Goal: Task Accomplishment & Management: Complete application form

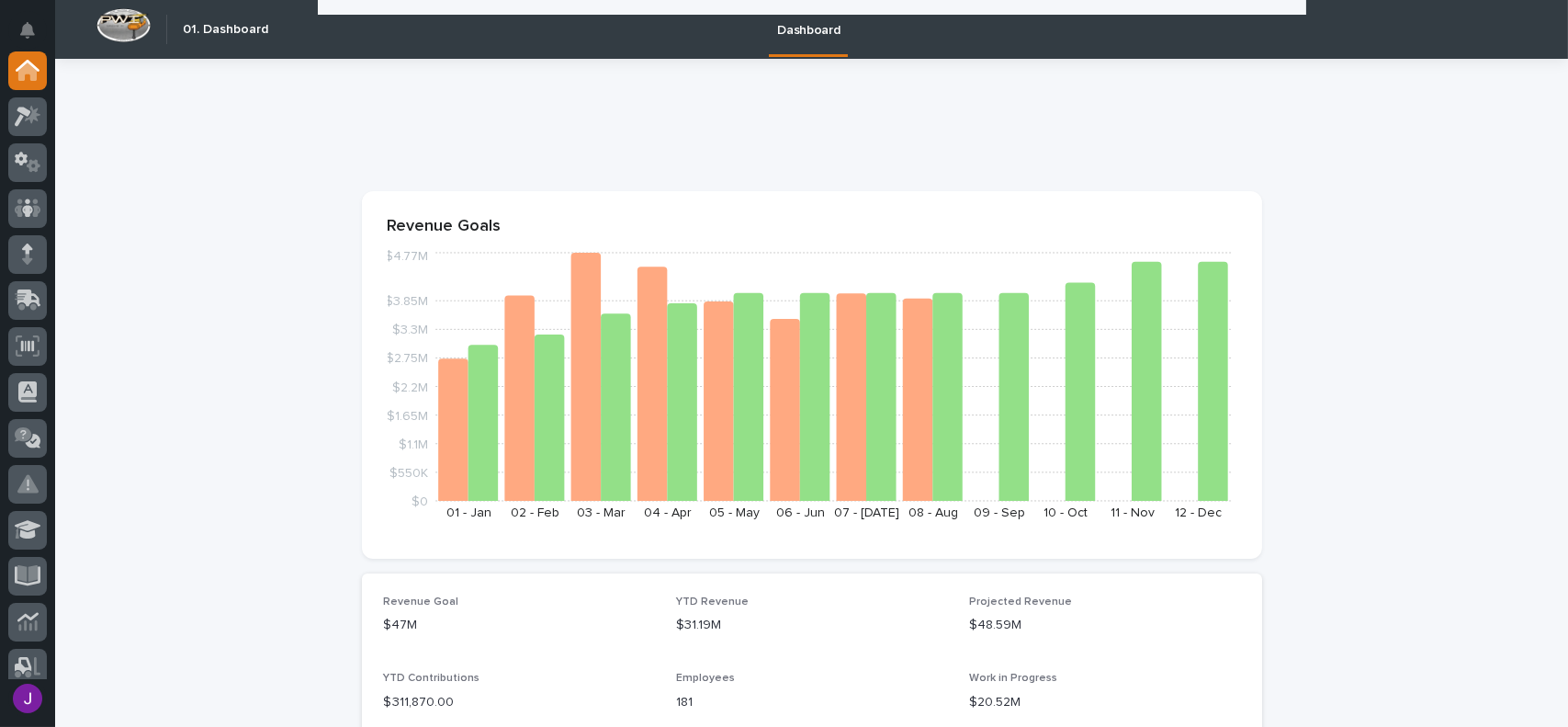
scroll to position [735, 0]
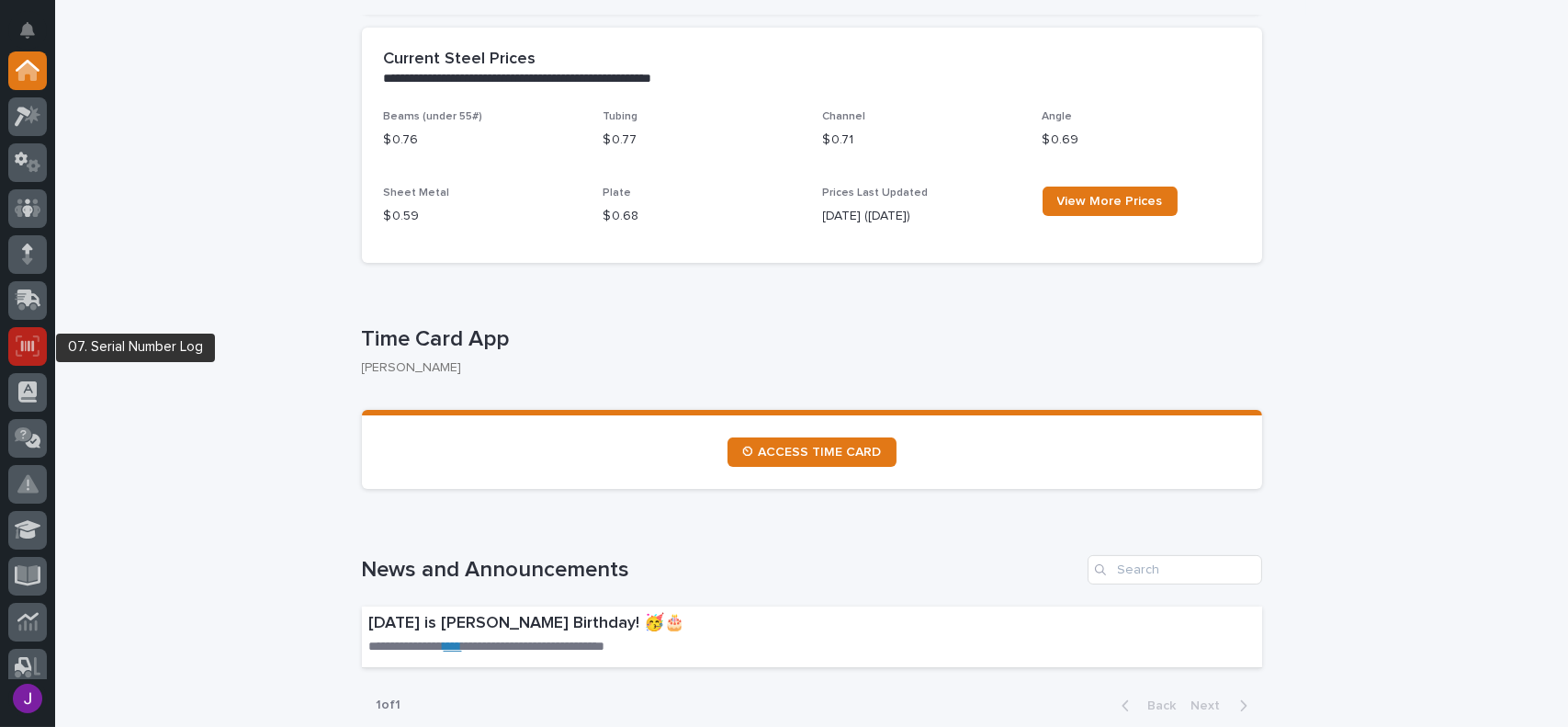
click at [17, 337] on icon at bounding box center [27, 346] width 23 height 21
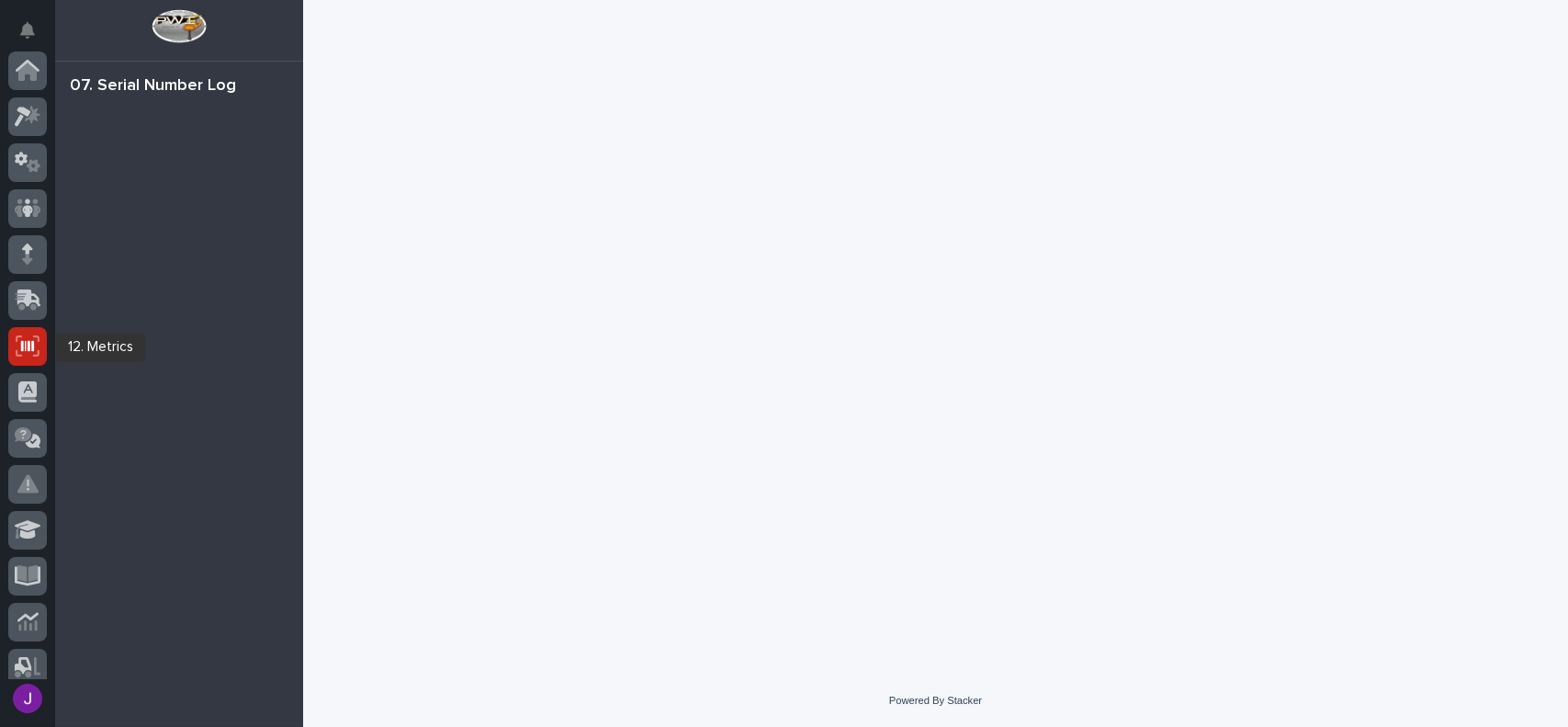
scroll to position [275, 0]
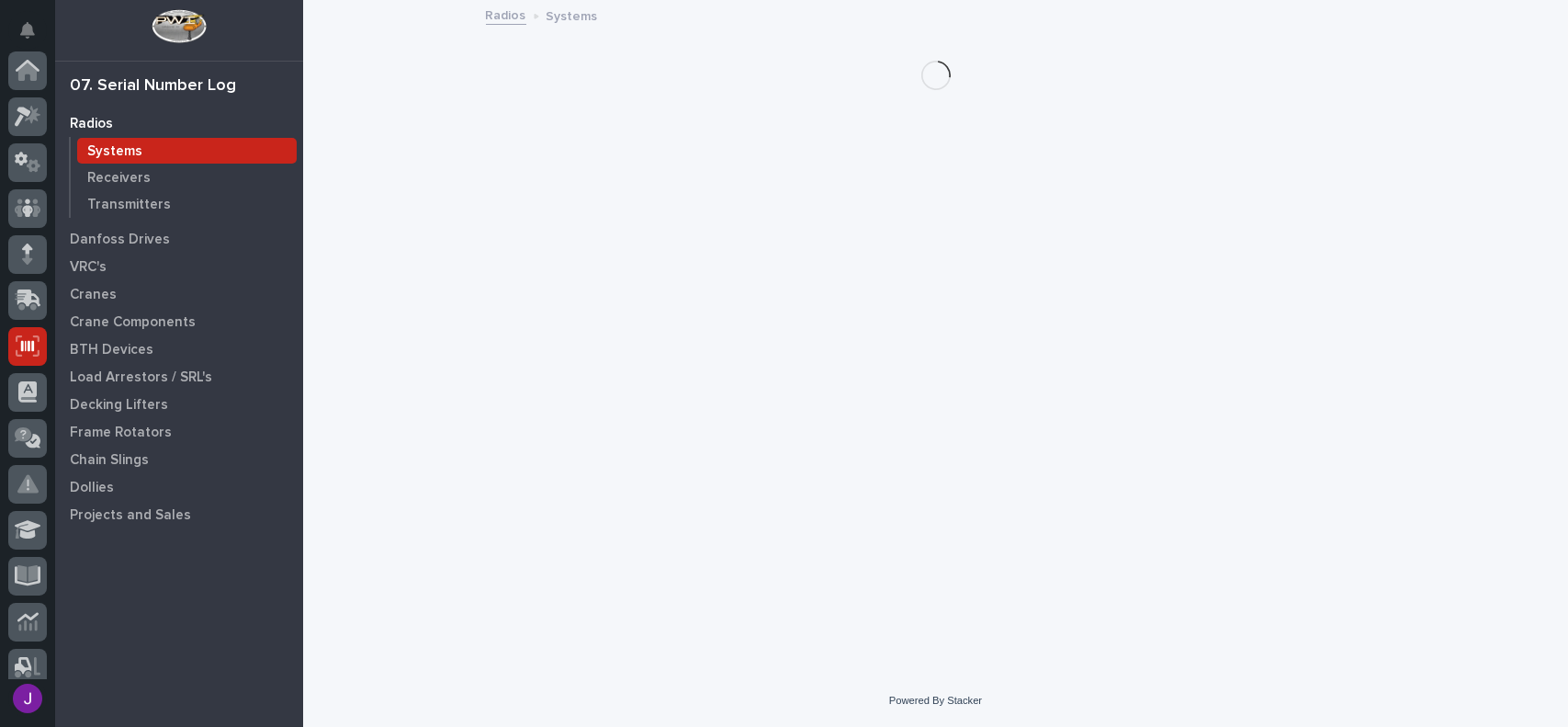
scroll to position [275, 0]
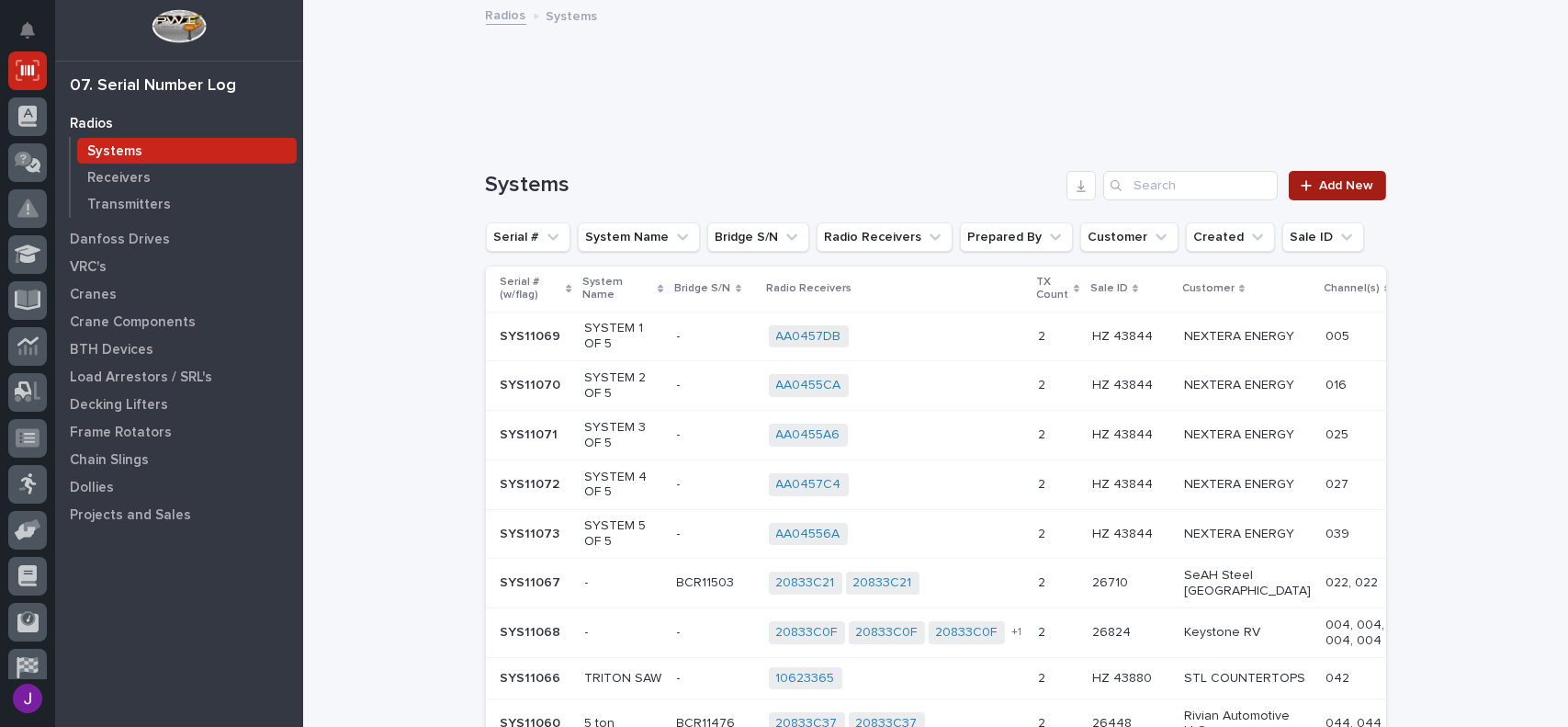
click at [1360, 189] on span "Add New" at bounding box center [1347, 185] width 55 height 13
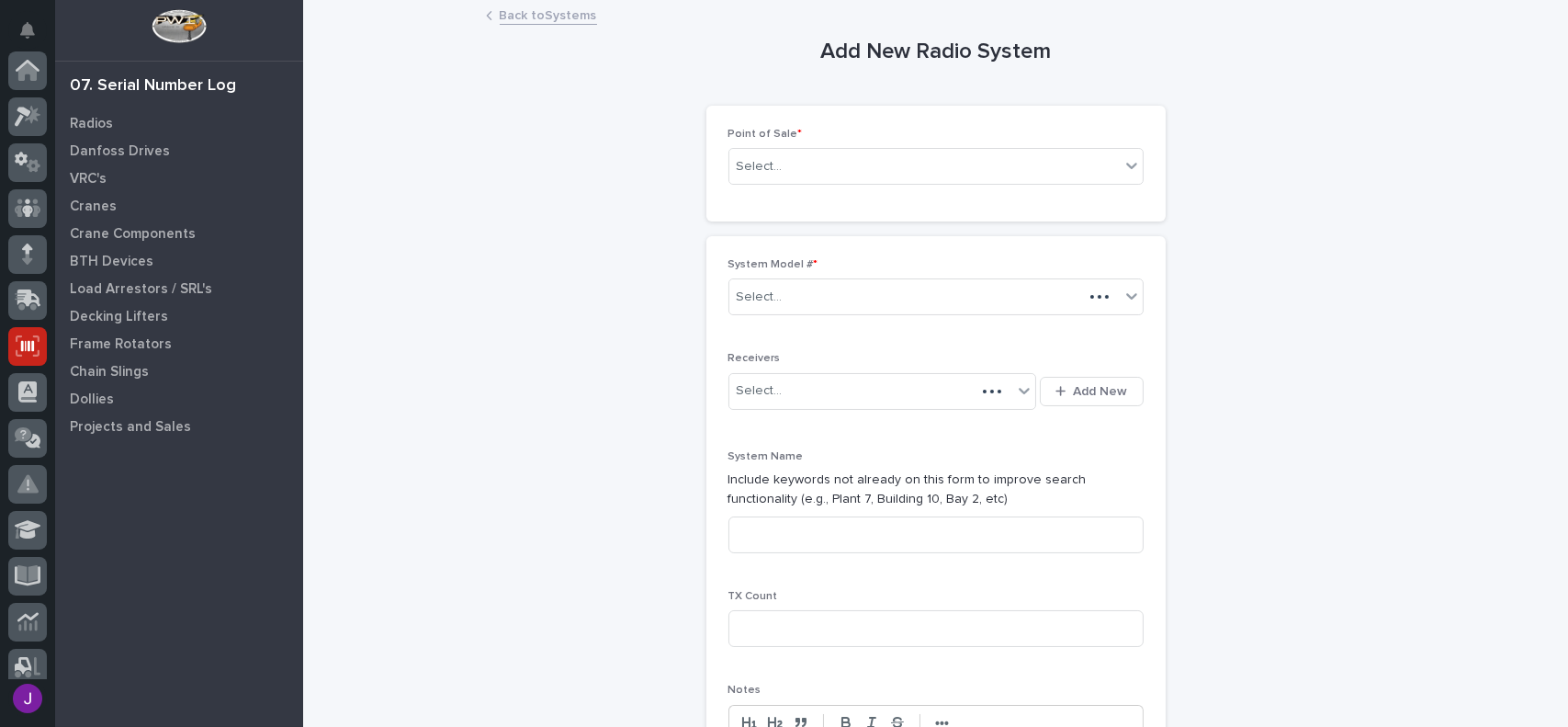
scroll to position [275, 0]
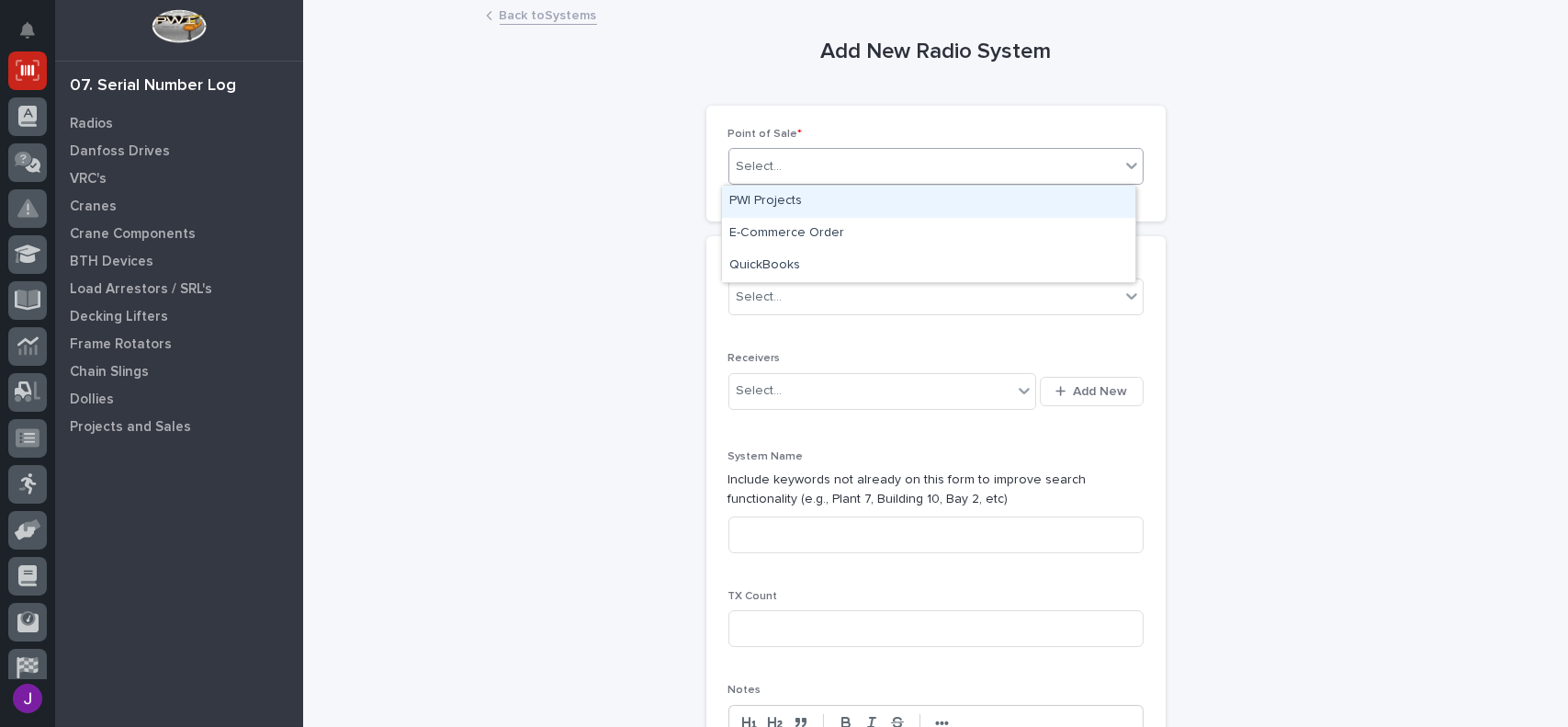
click at [749, 167] on div "Select..." at bounding box center [759, 167] width 46 height 20
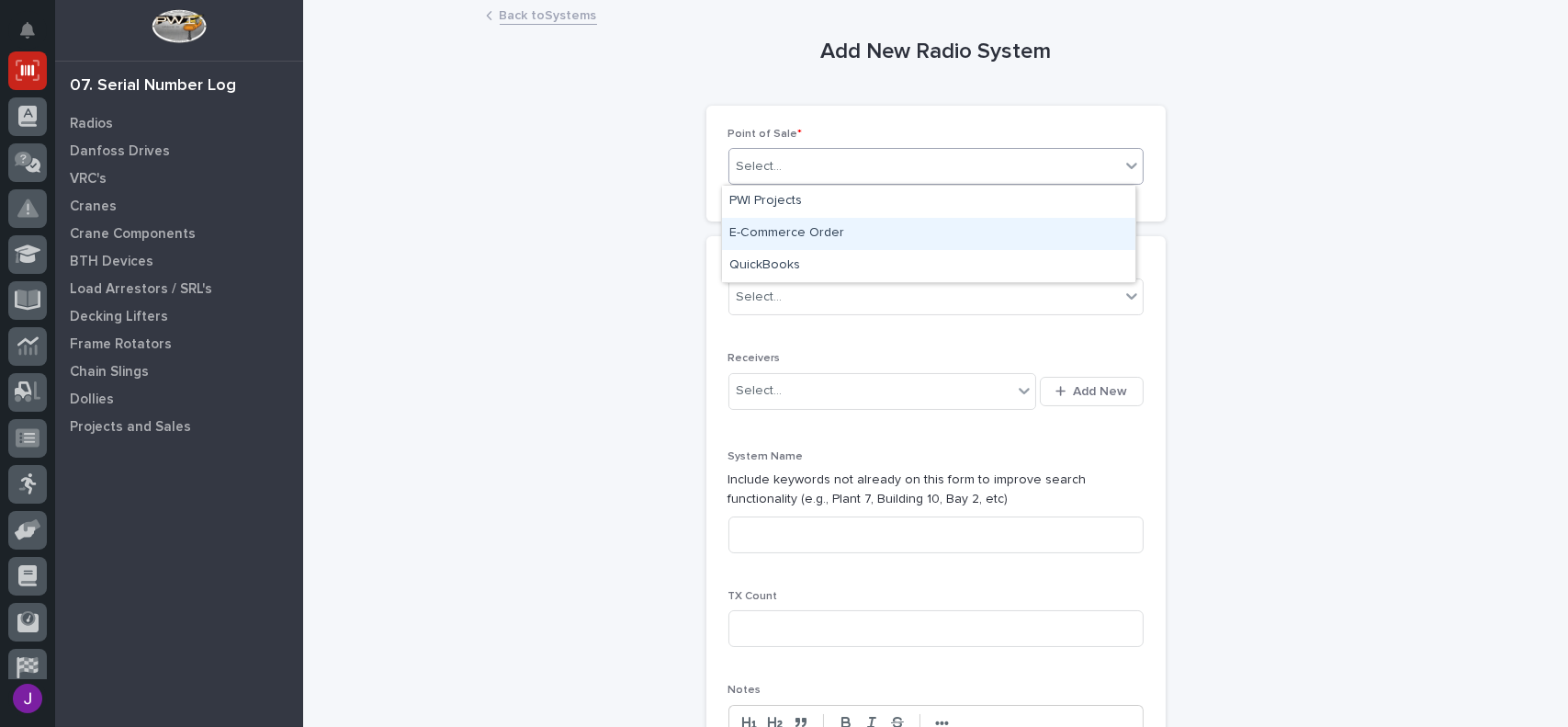
click at [755, 228] on div "E-Commerce Order" at bounding box center [929, 233] width 414 height 32
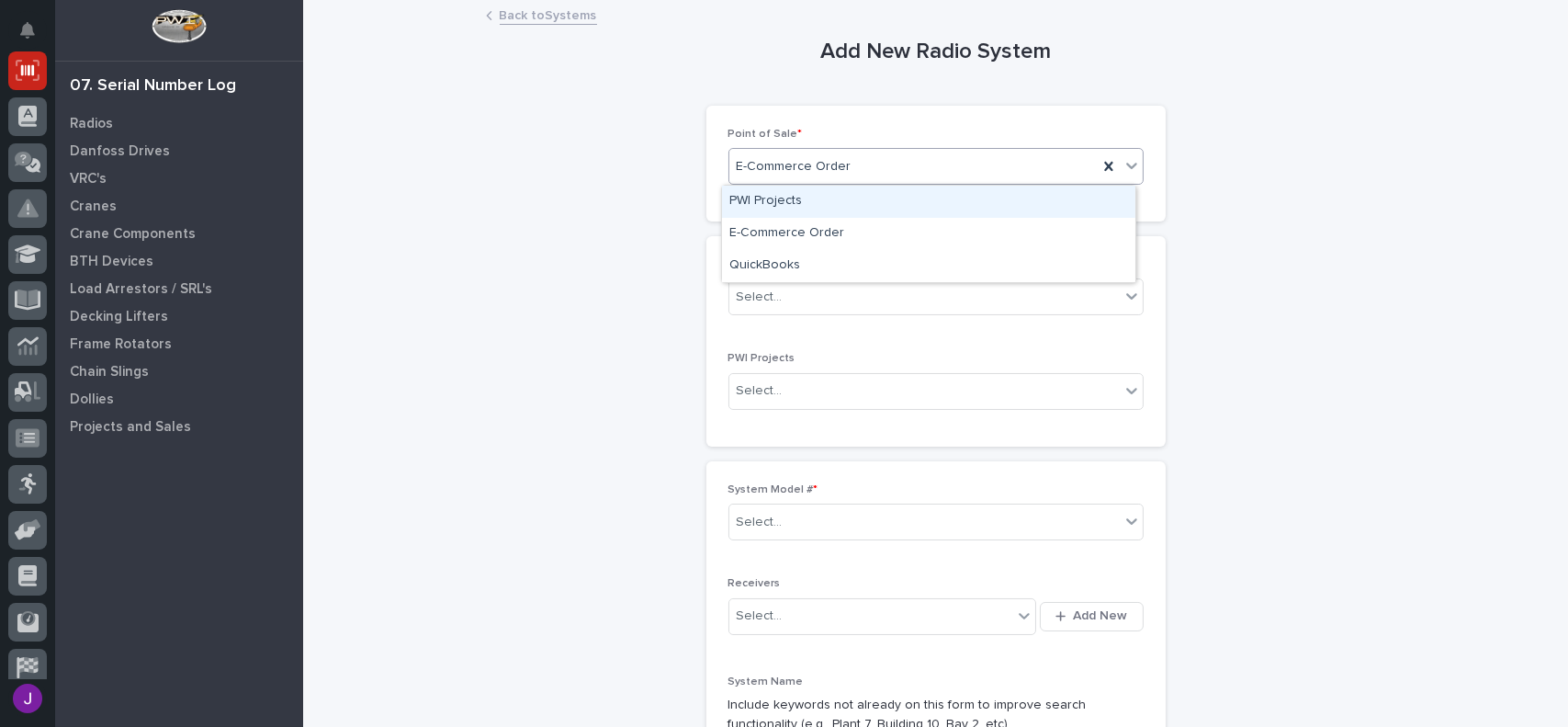
click at [828, 164] on span "E-Commerce Order" at bounding box center [794, 167] width 115 height 20
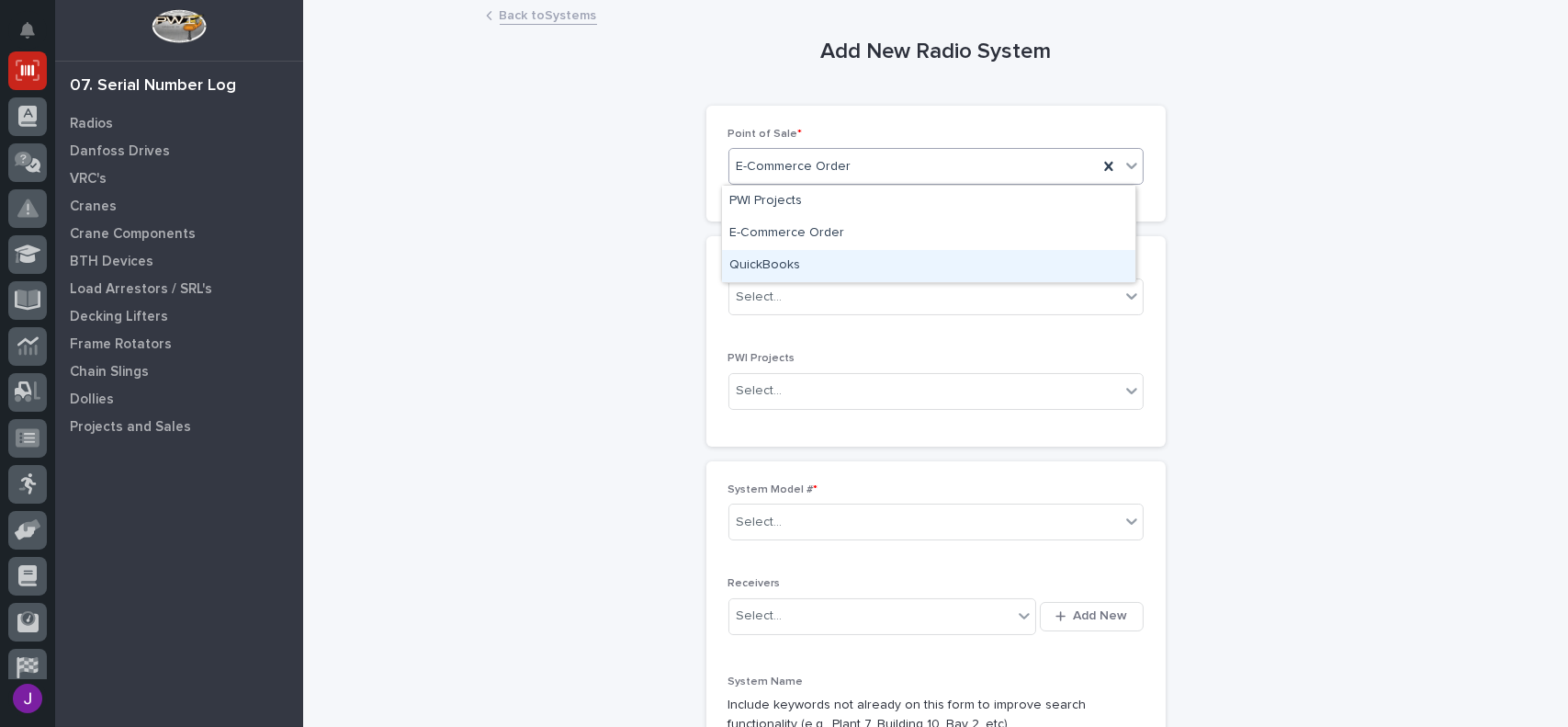
click at [790, 257] on div "QuickBooks" at bounding box center [929, 265] width 414 height 32
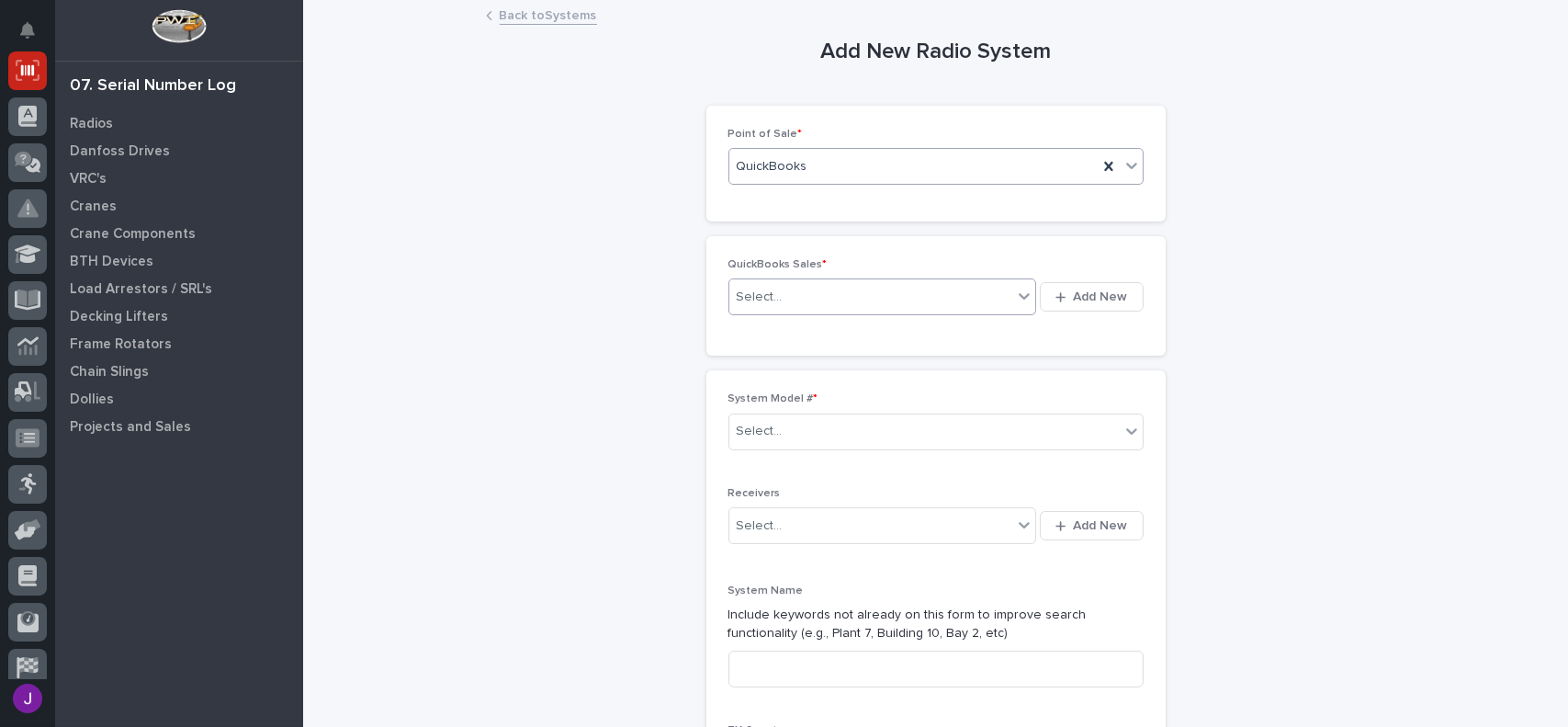
click at [784, 286] on div "Select..." at bounding box center [870, 297] width 284 height 30
type input "******"
click at [1076, 292] on span "Add New" at bounding box center [1101, 297] width 55 height 17
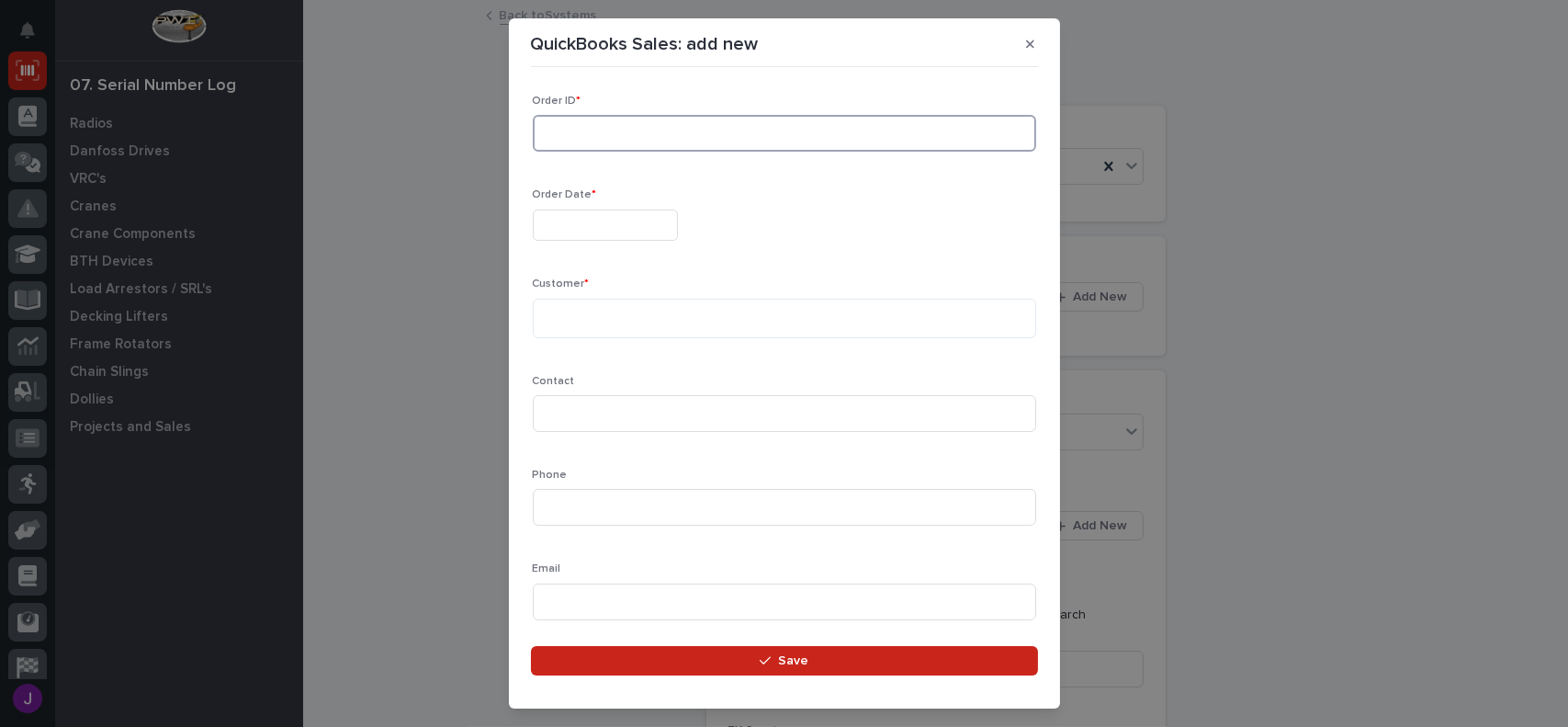
click at [580, 135] on input at bounding box center [784, 134] width 503 height 37
type input "136980"
click at [591, 235] on input "text" at bounding box center [605, 225] width 145 height 32
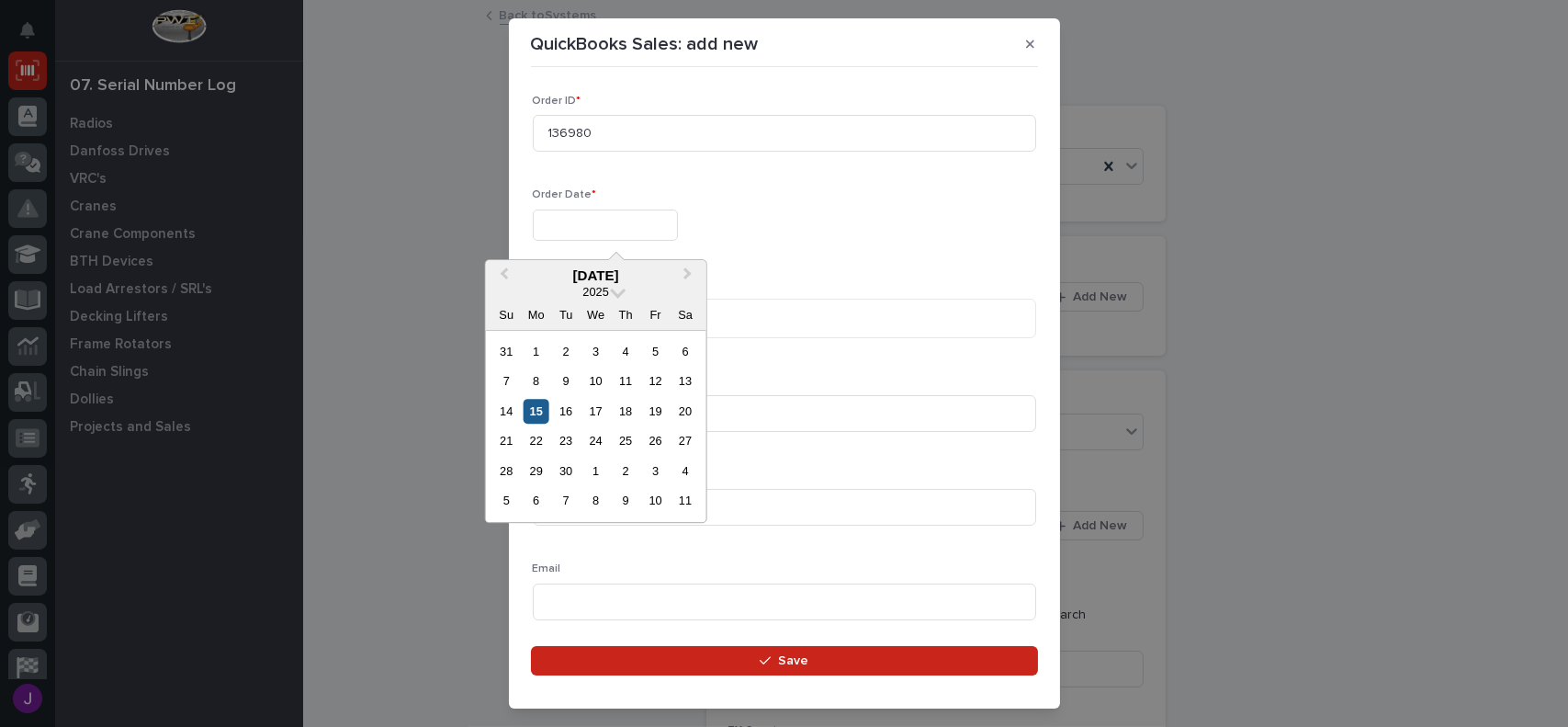
click at [539, 415] on div "15" at bounding box center [536, 411] width 24 height 24
type input "**********"
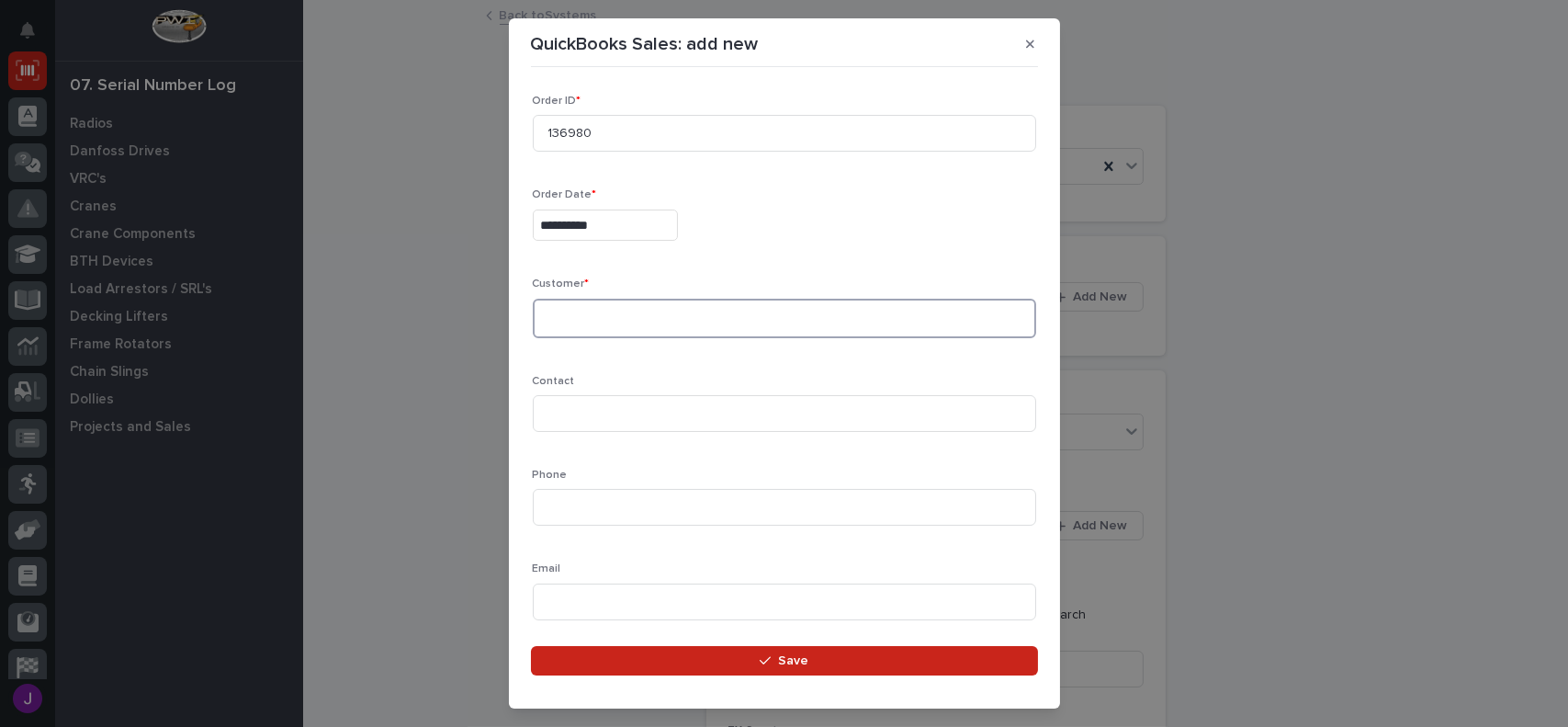
click at [574, 311] on textarea at bounding box center [784, 318] width 503 height 39
type textarea "***"
click at [1028, 41] on icon "button" at bounding box center [1030, 44] width 8 height 13
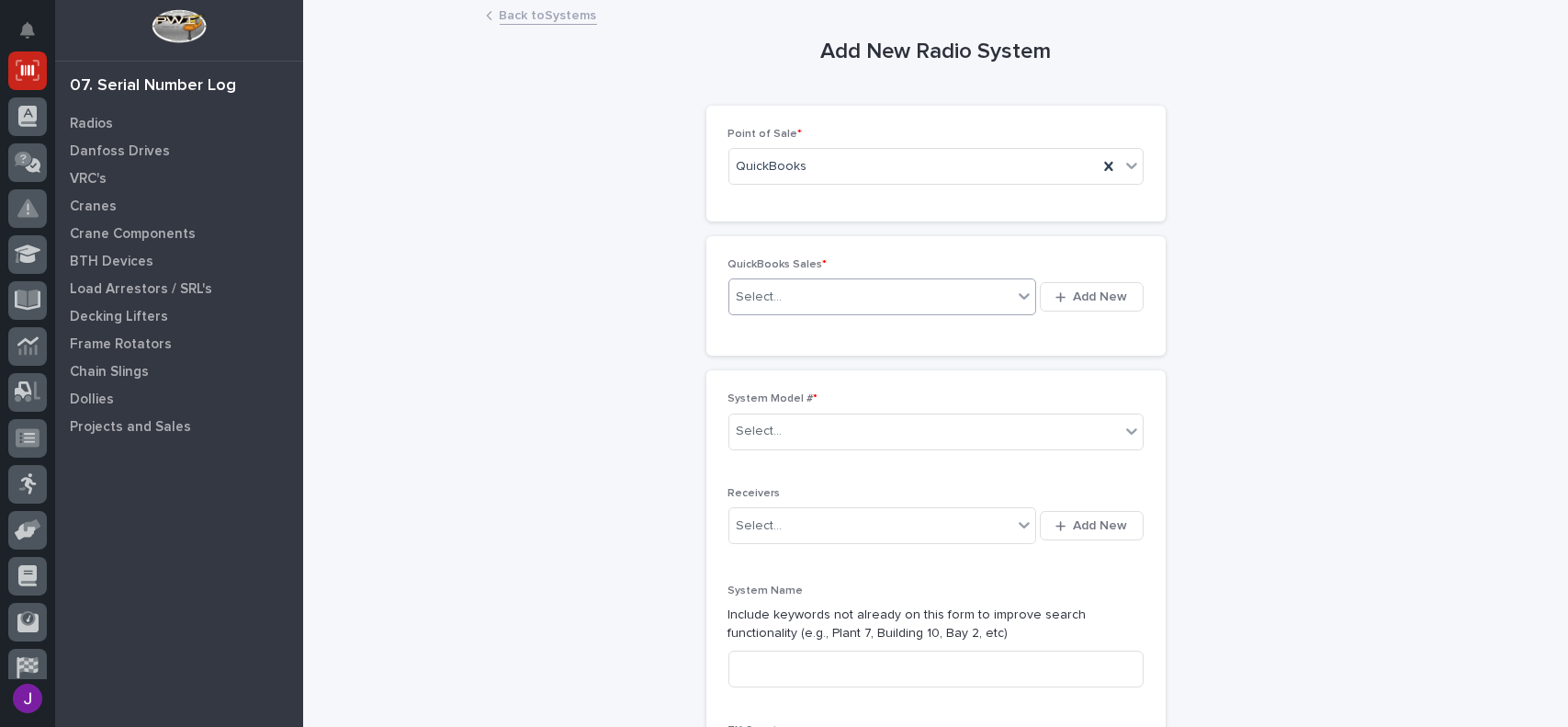
click at [936, 304] on div "Select..." at bounding box center [870, 297] width 284 height 30
type input "******"
click at [823, 443] on div "Select..." at bounding box center [924, 430] width 390 height 30
type input "***"
click at [807, 462] on div "310--SYS" at bounding box center [929, 465] width 414 height 32
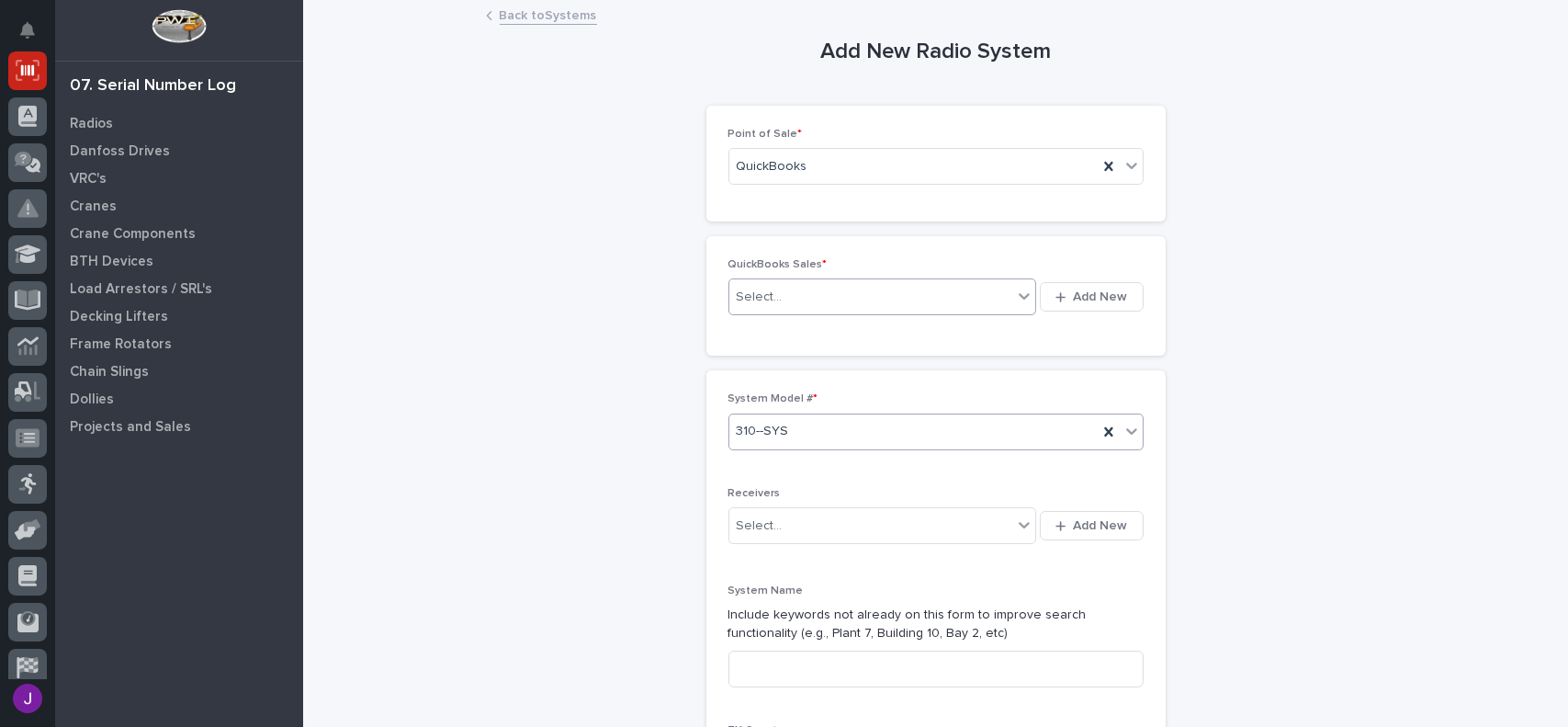
click at [861, 287] on div "Select..." at bounding box center [870, 297] width 284 height 30
type input "*"
type input "******"
click at [590, 118] on div "Add New Radio System Loading... Saving… Loading... Saving… Loading... Saving… P…" at bounding box center [936, 721] width 901 height 1438
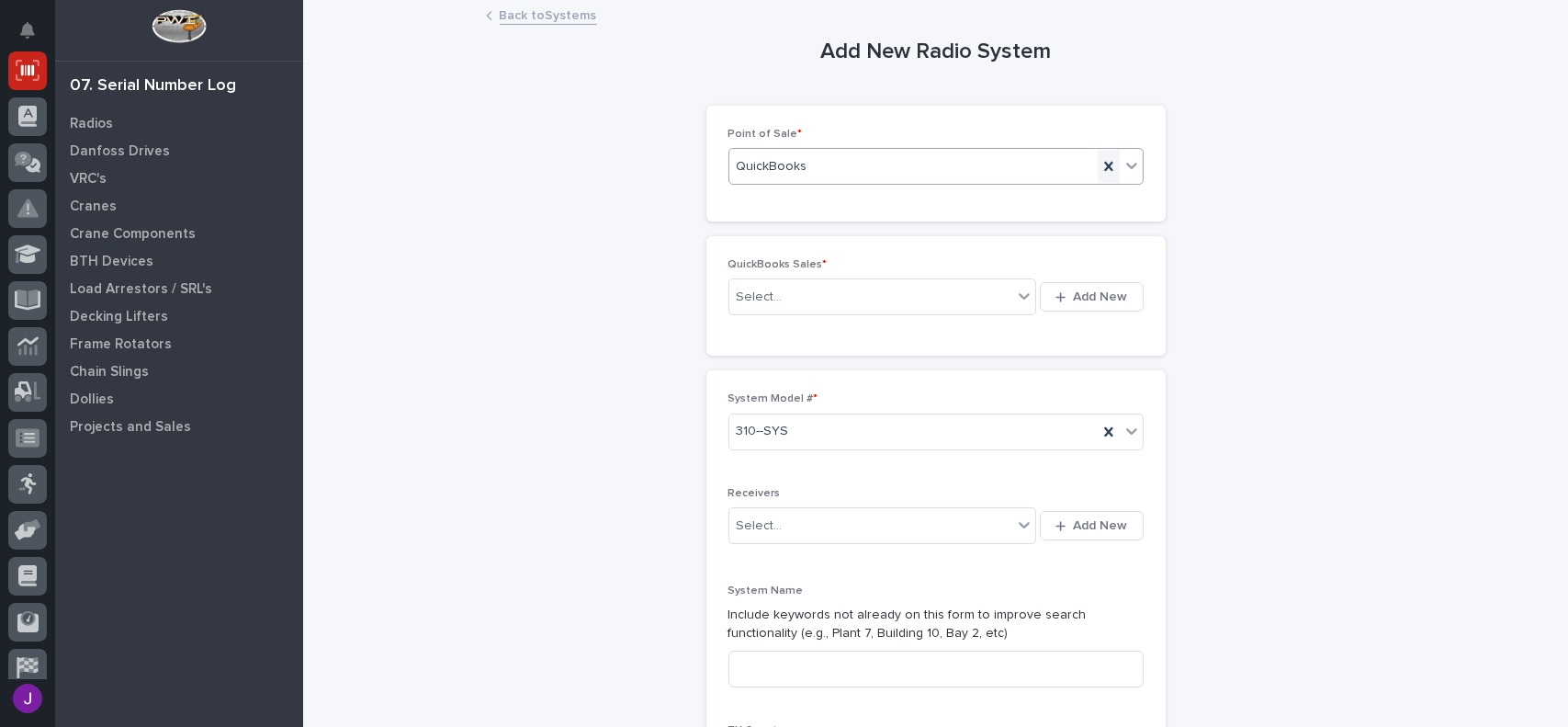
click at [1108, 167] on icon at bounding box center [1108, 166] width 19 height 19
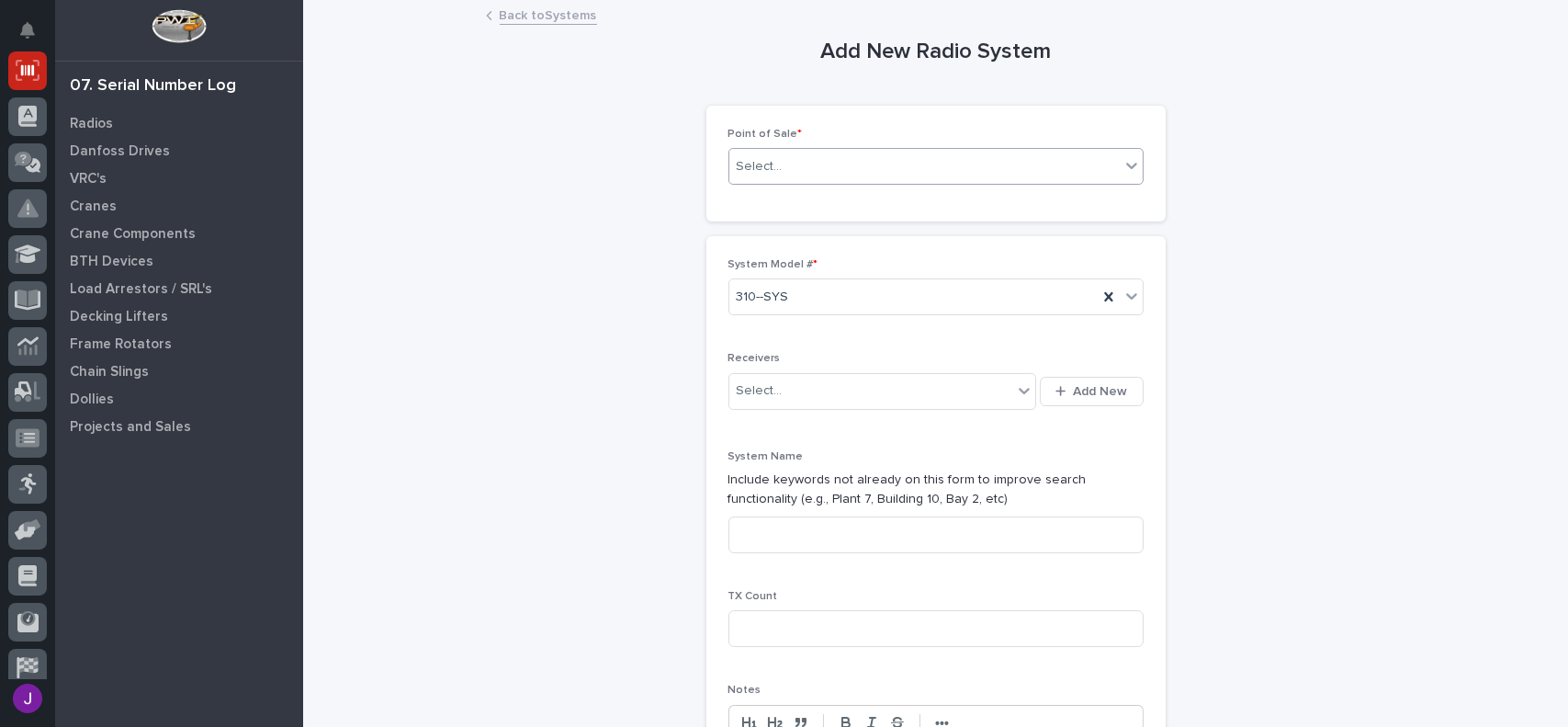
click at [1128, 161] on icon at bounding box center [1131, 165] width 19 height 19
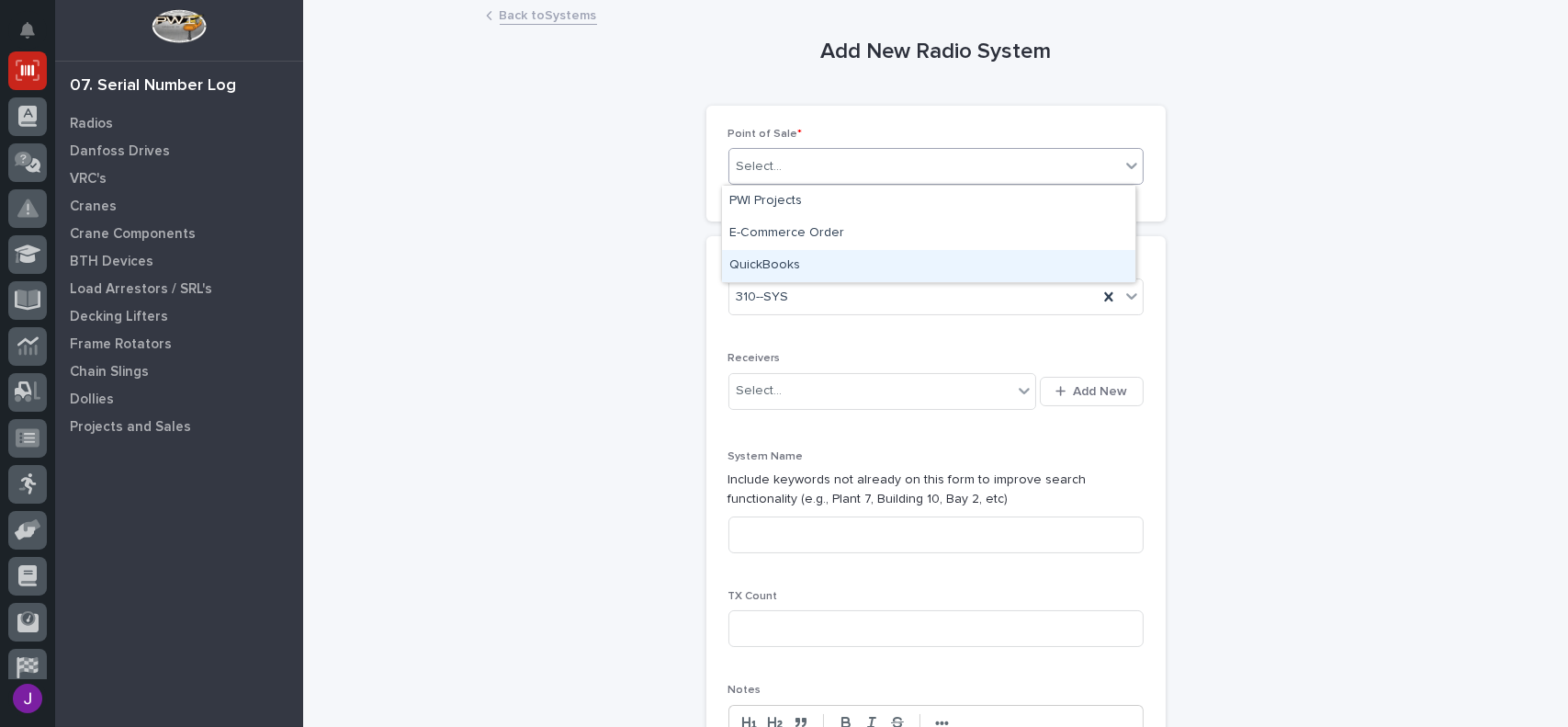
click at [817, 261] on div "QuickBooks" at bounding box center [929, 265] width 414 height 32
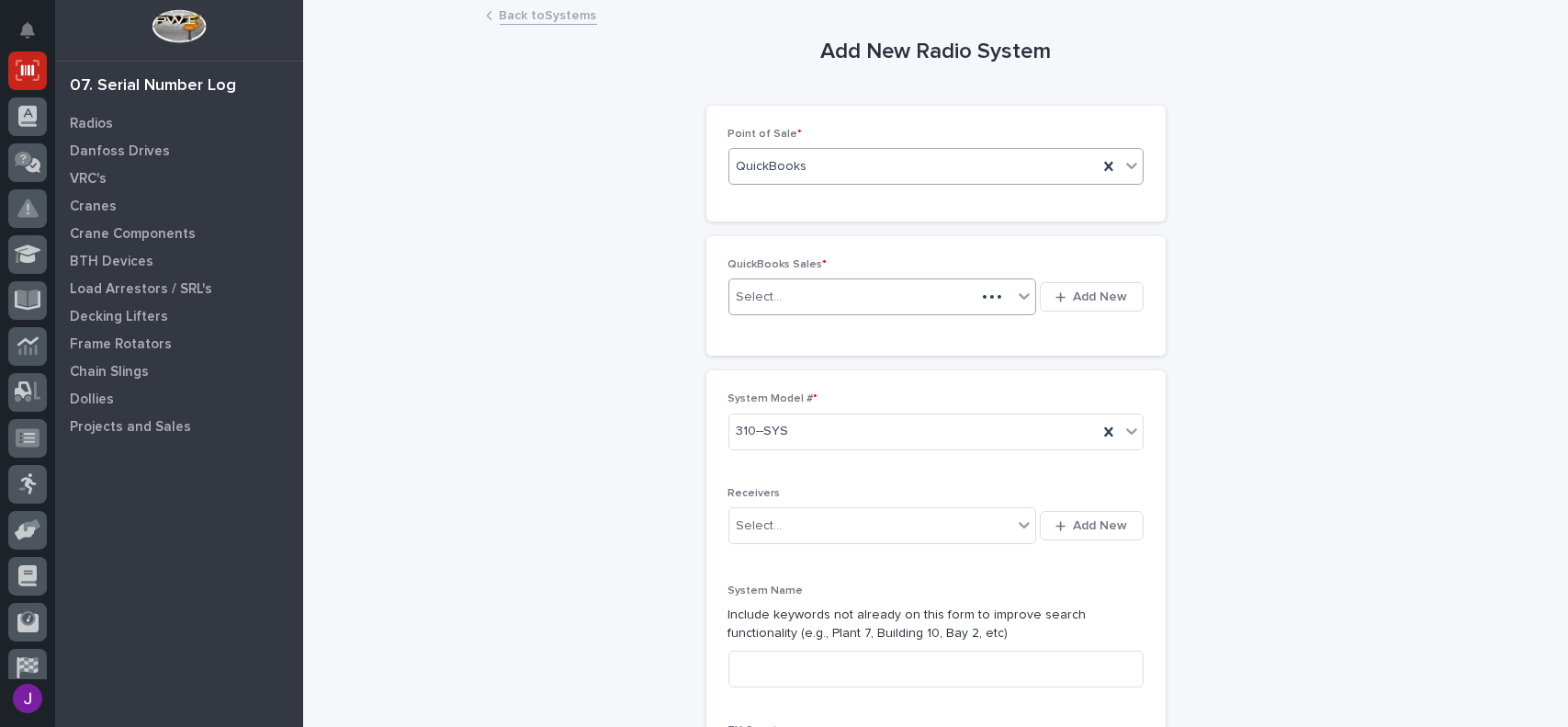
click at [773, 293] on div "Select..." at bounding box center [852, 297] width 247 height 30
type input "******"
click at [796, 298] on div "136980" at bounding box center [870, 297] width 284 height 30
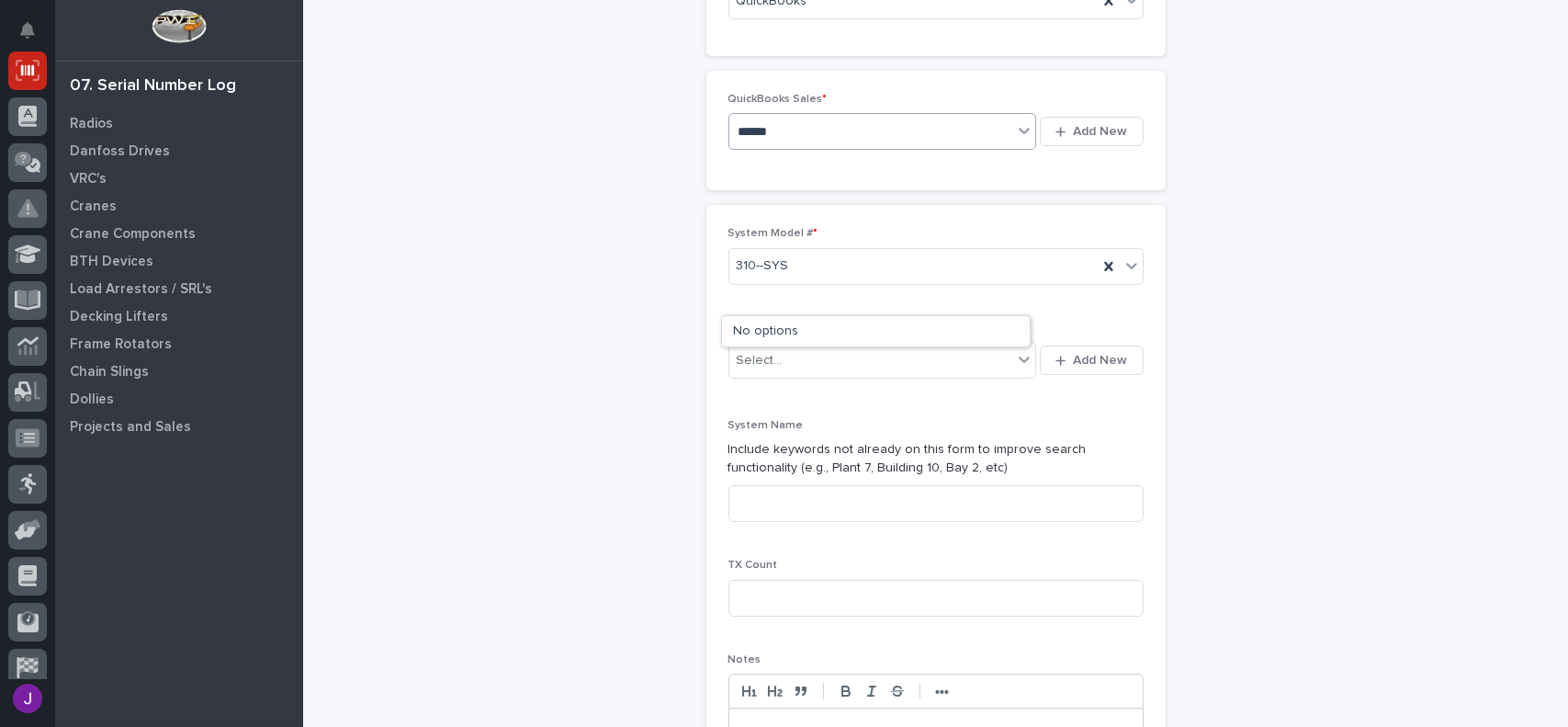
scroll to position [183, 0]
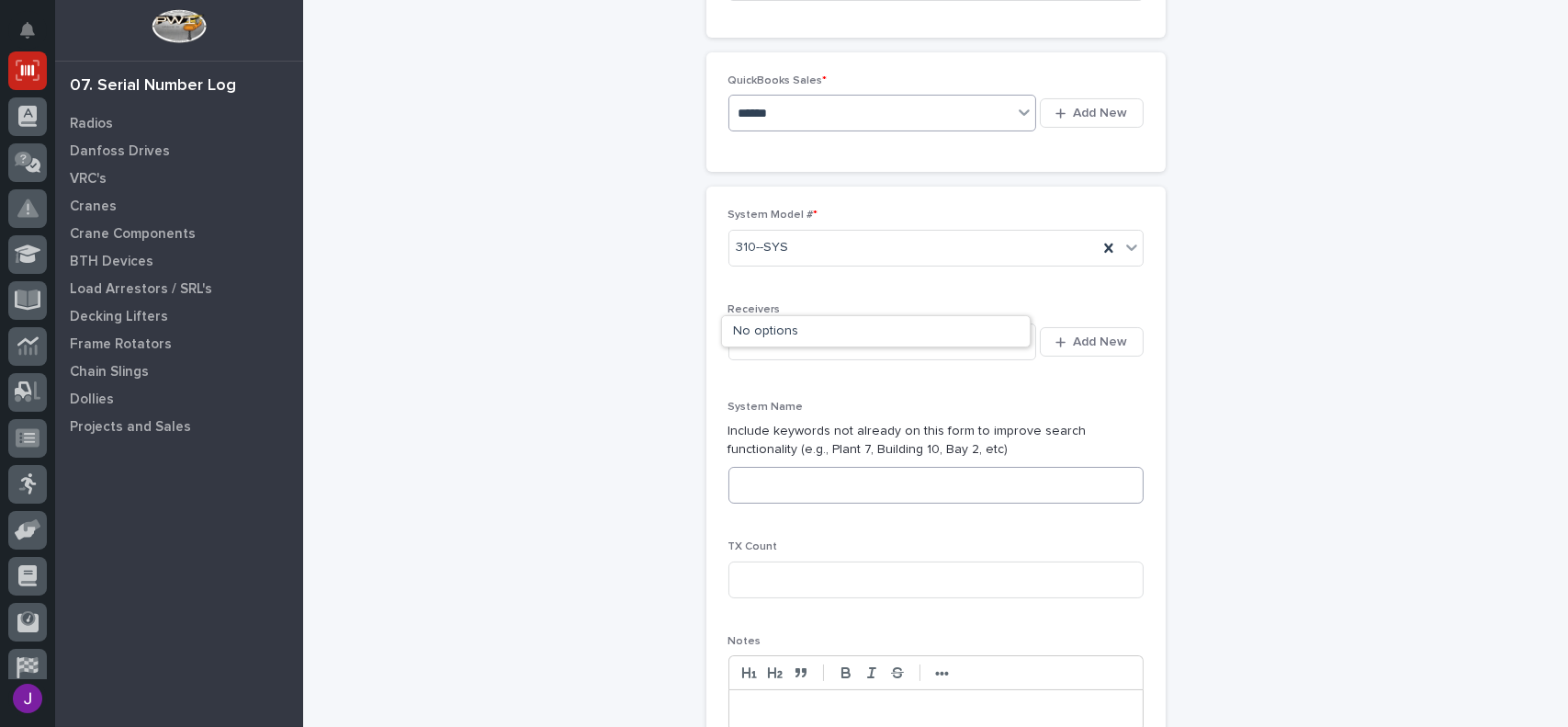
type input "******"
click at [757, 480] on input at bounding box center [936, 485] width 415 height 37
type input "s"
type input "[PERSON_NAME] (1 OF 2)"
click at [750, 579] on input at bounding box center [936, 580] width 415 height 37
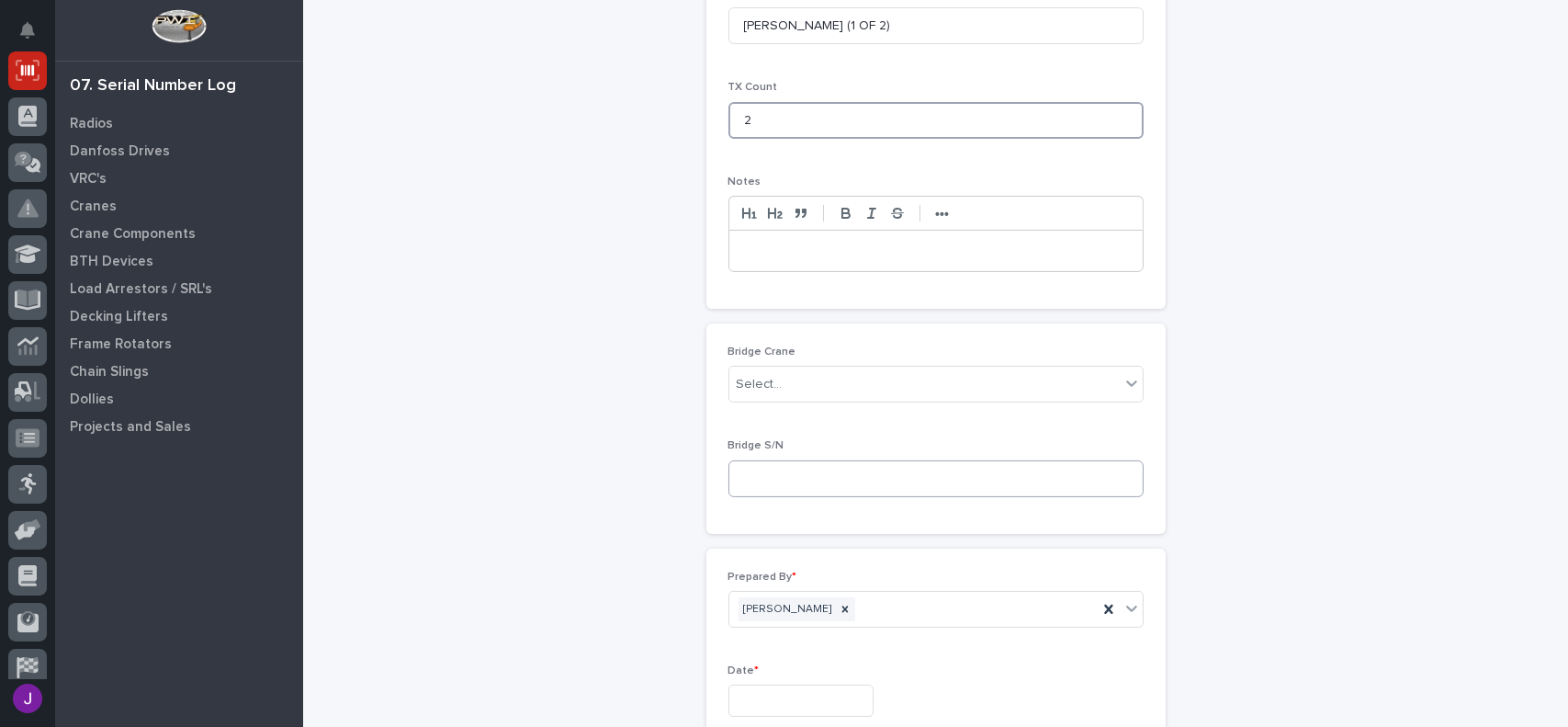
scroll to position [735, 0]
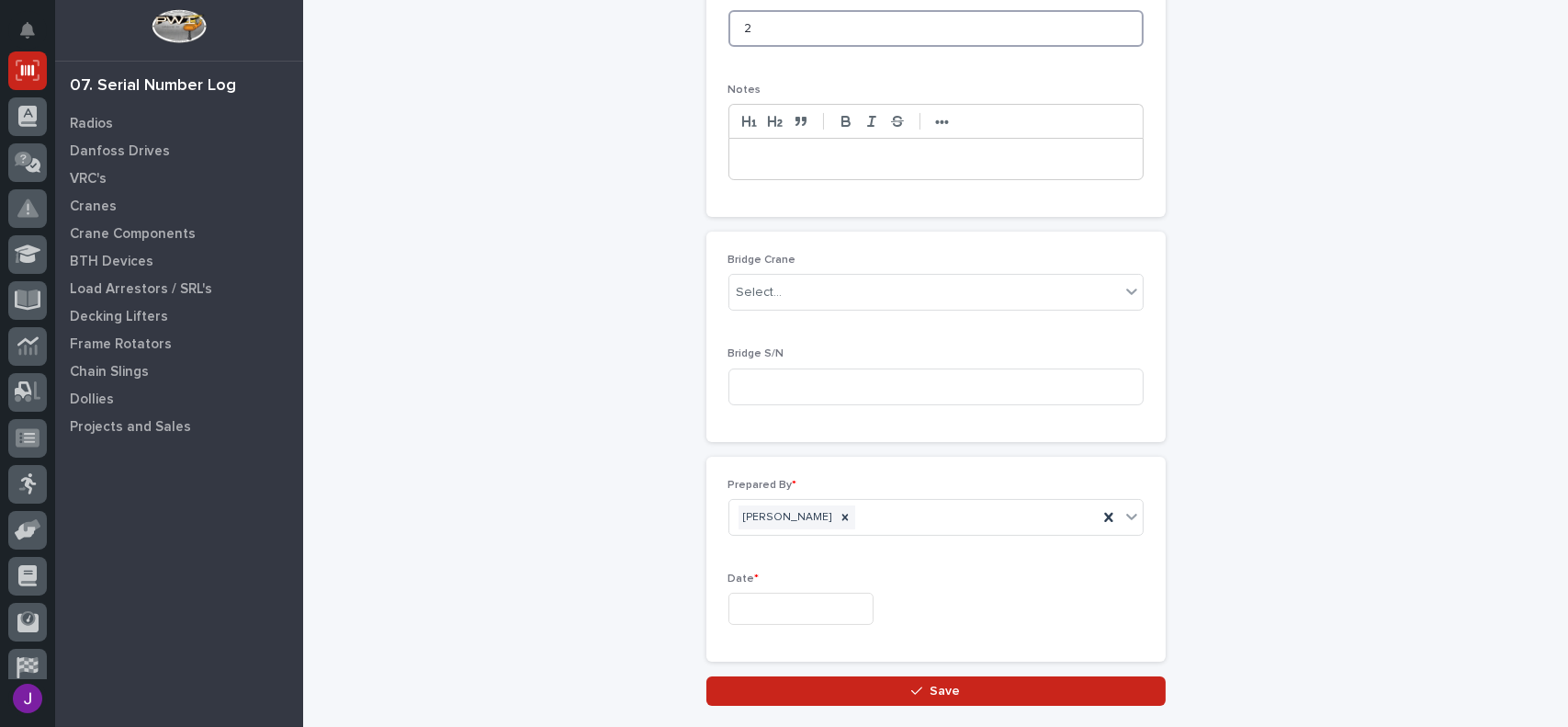
type input "2"
click at [760, 602] on input "text" at bounding box center [801, 608] width 145 height 32
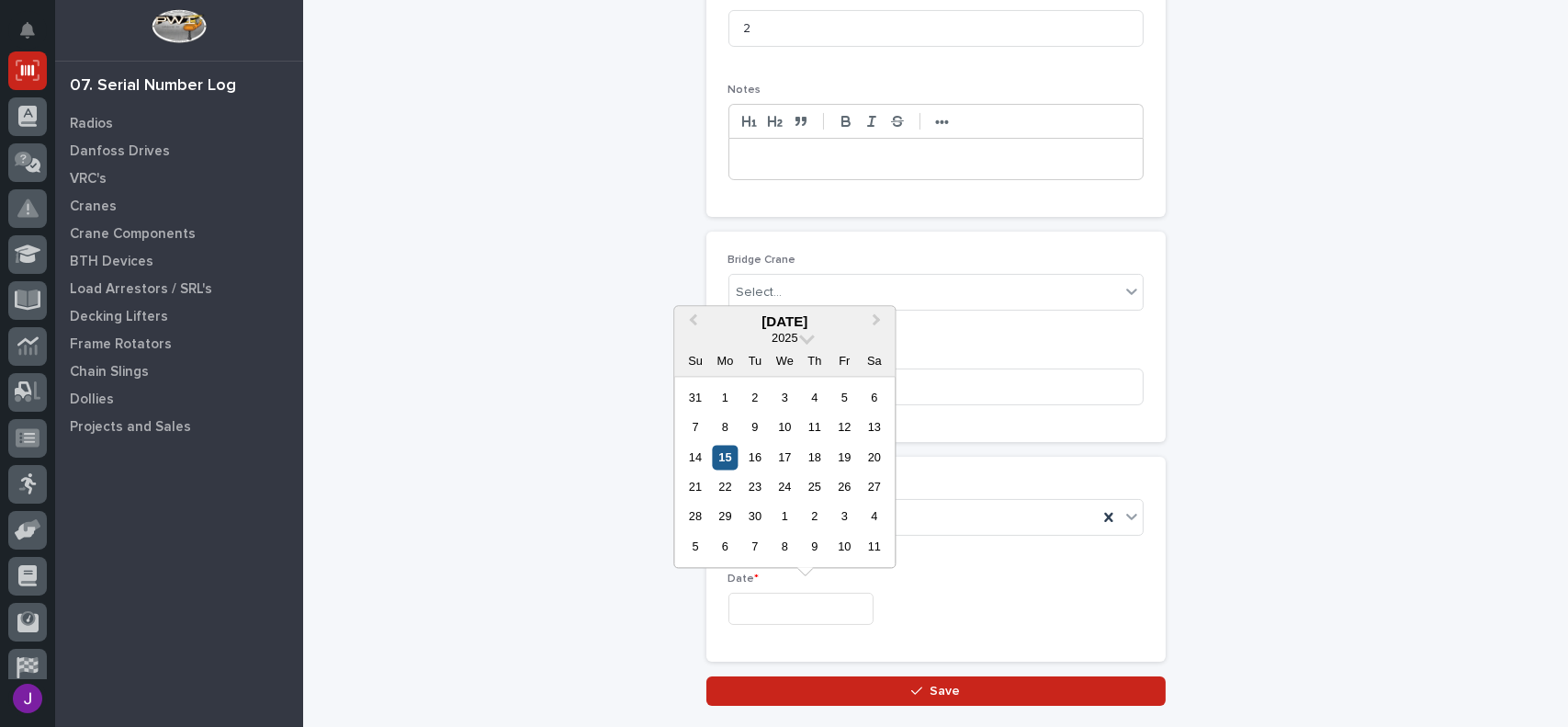
click at [737, 461] on div "15" at bounding box center [725, 457] width 24 height 24
type input "**********"
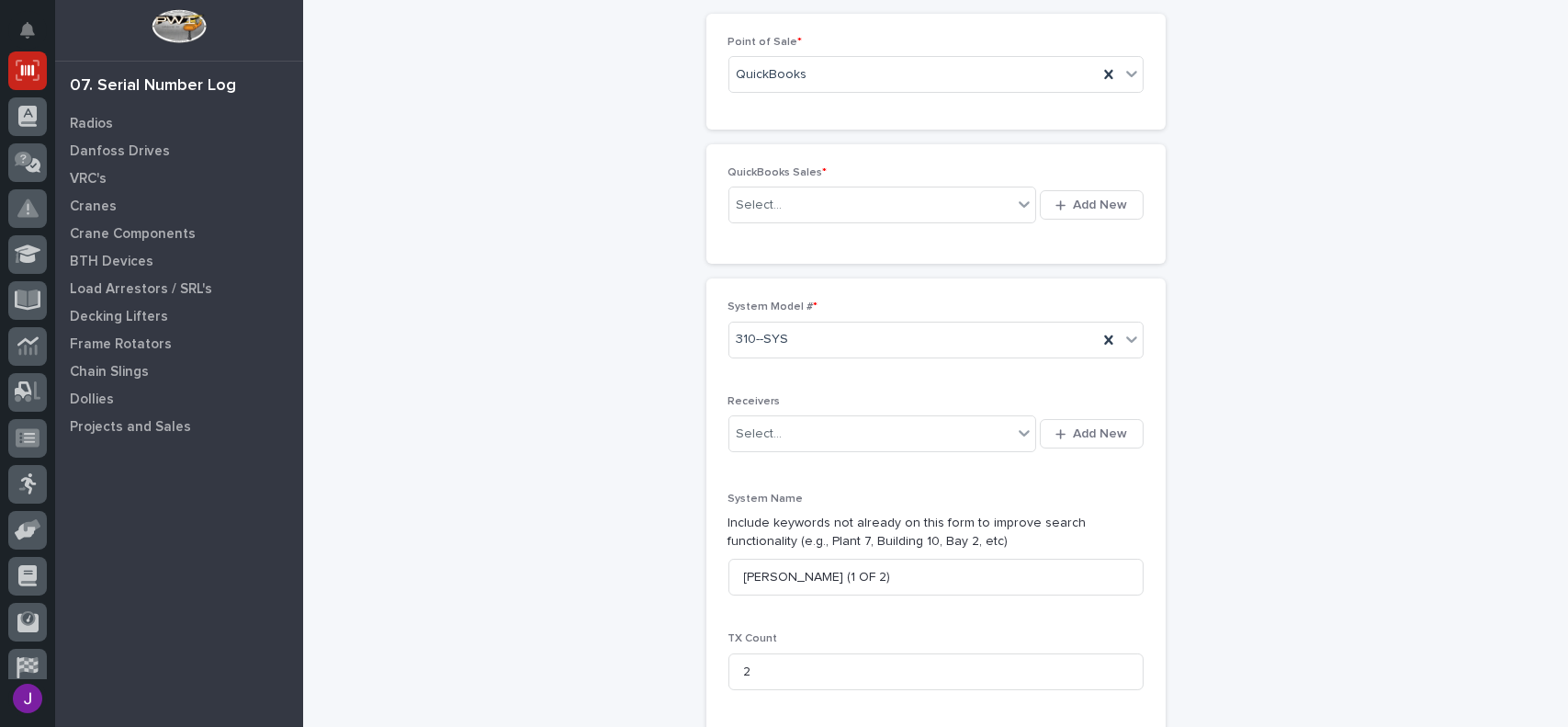
scroll to position [92, 0]
click at [764, 431] on div "Select..." at bounding box center [759, 434] width 46 height 20
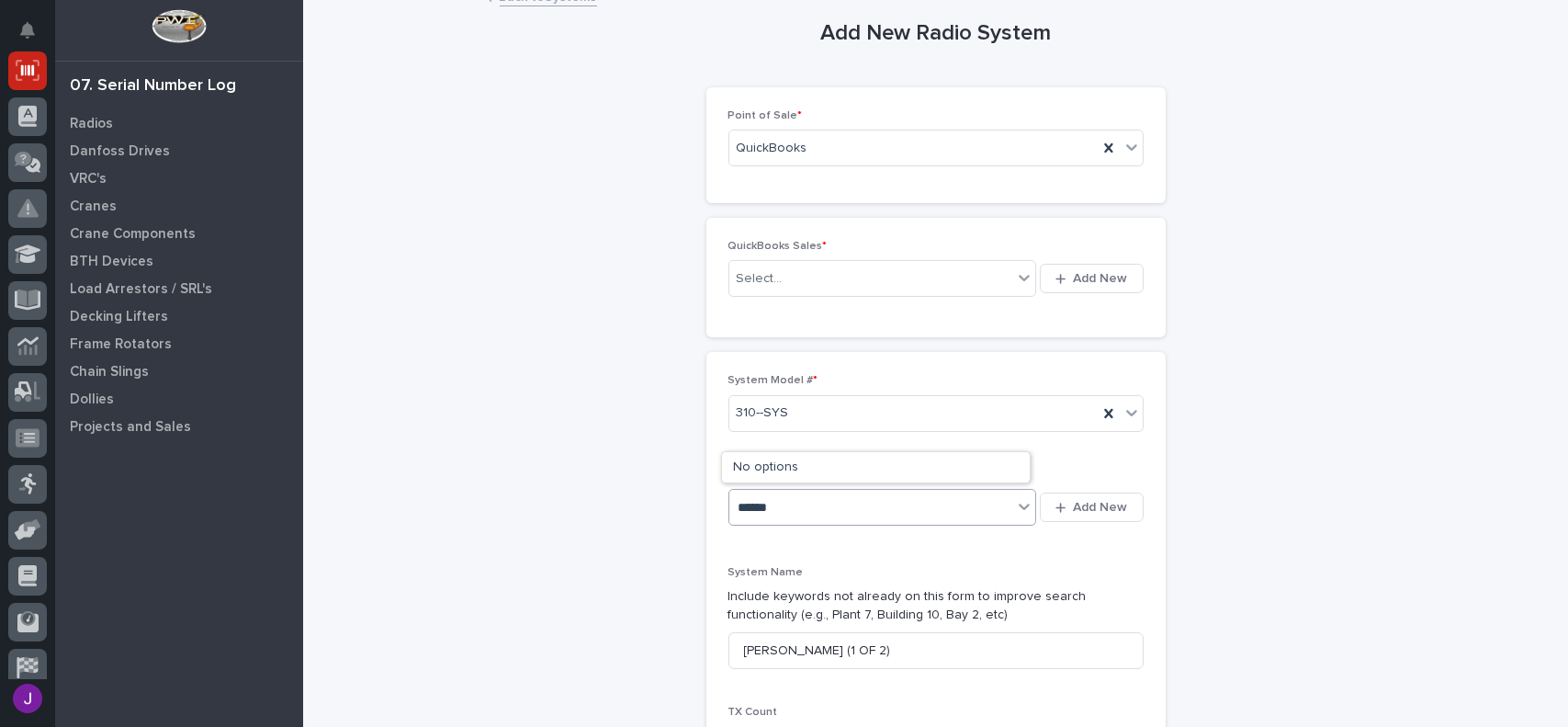
scroll to position [0, 0]
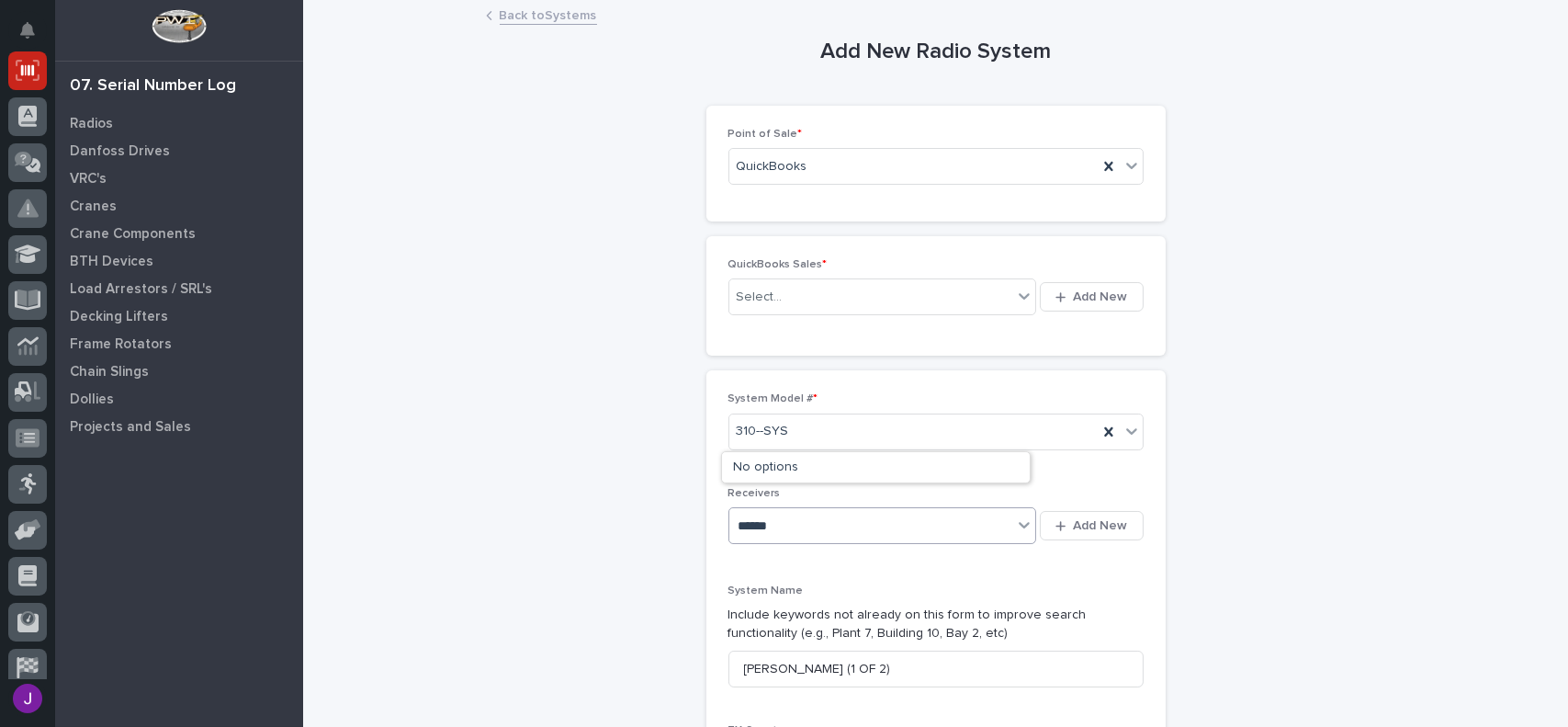
type input "******"
click at [525, 20] on link "Back to Systems" at bounding box center [548, 15] width 98 height 21
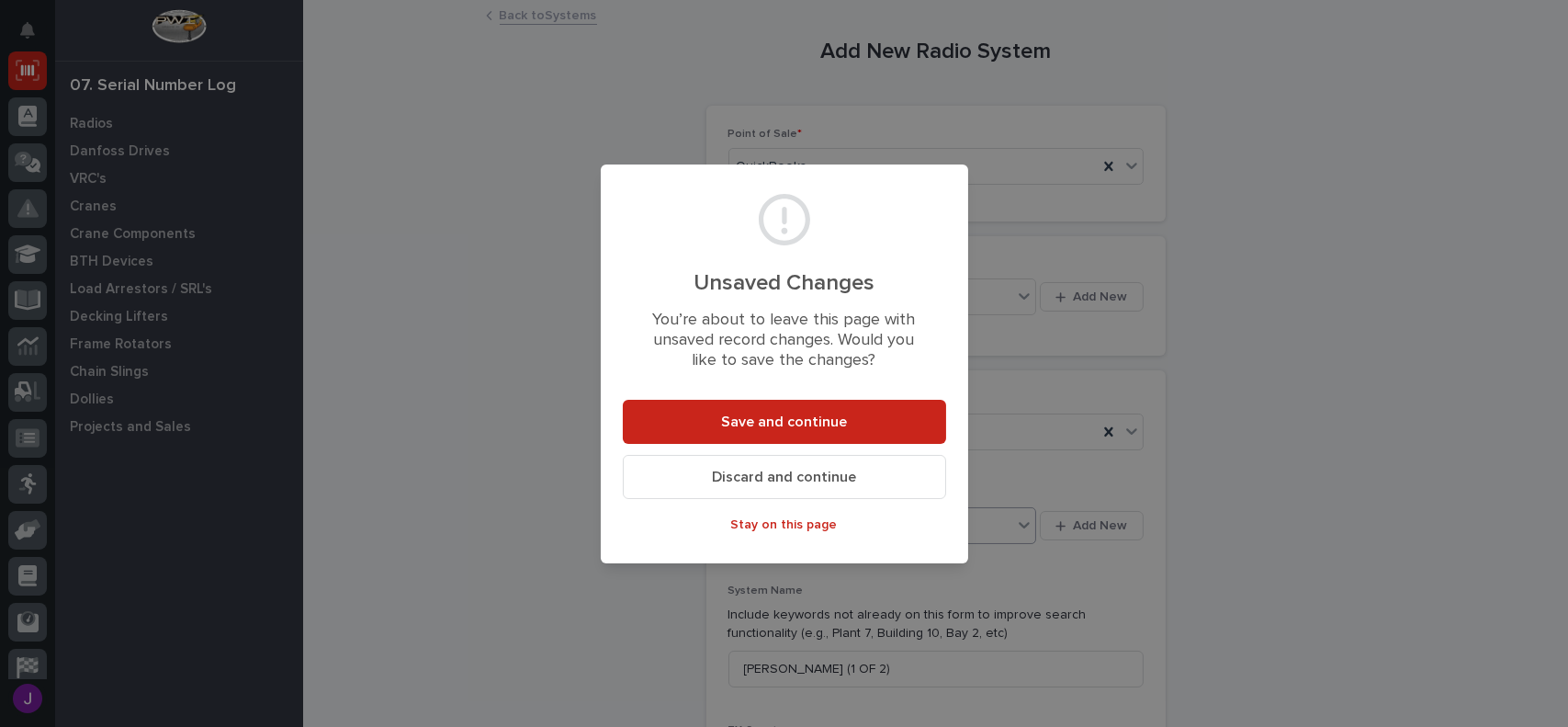
click at [882, 488] on button "Discard and continue" at bounding box center [784, 476] width 323 height 44
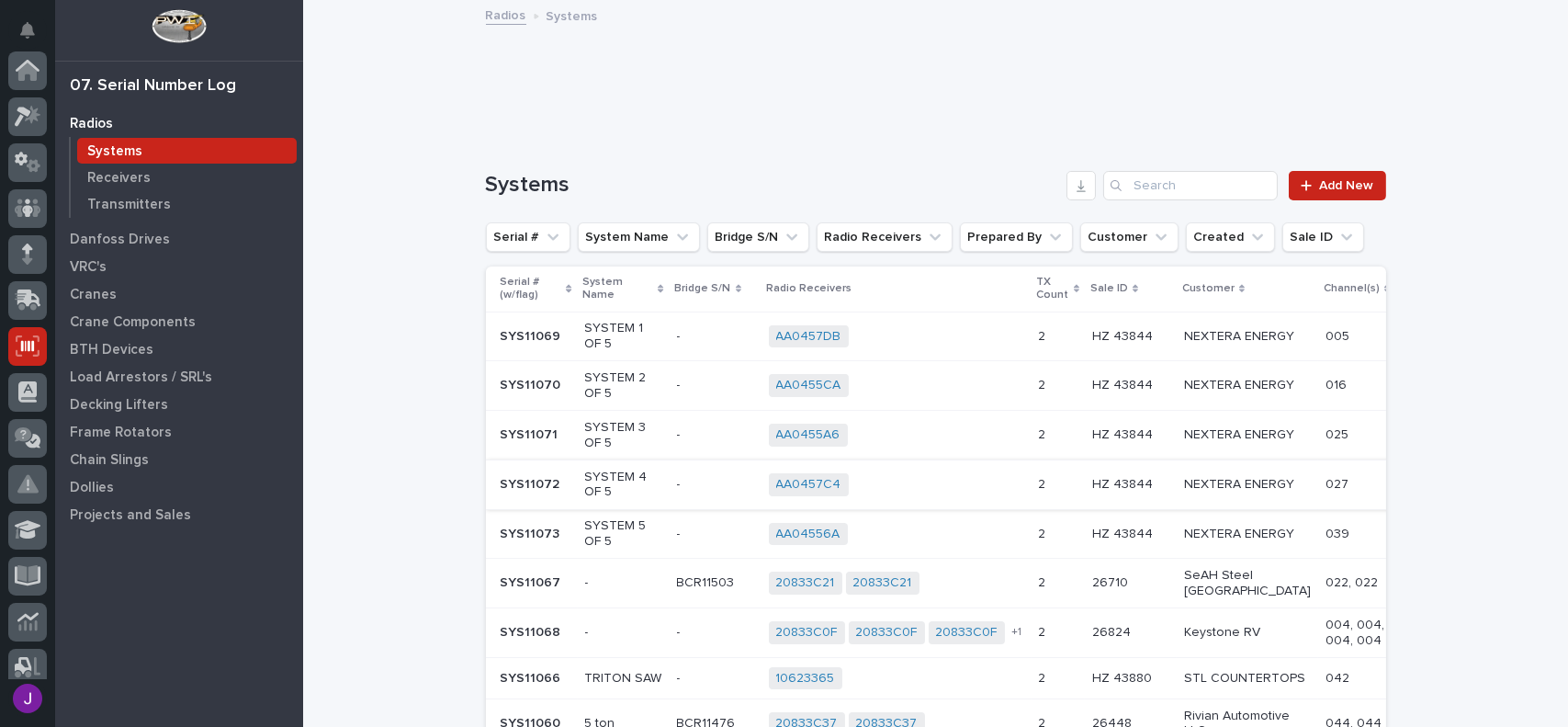
scroll to position [275, 0]
click at [1341, 182] on span "Add New" at bounding box center [1347, 185] width 55 height 13
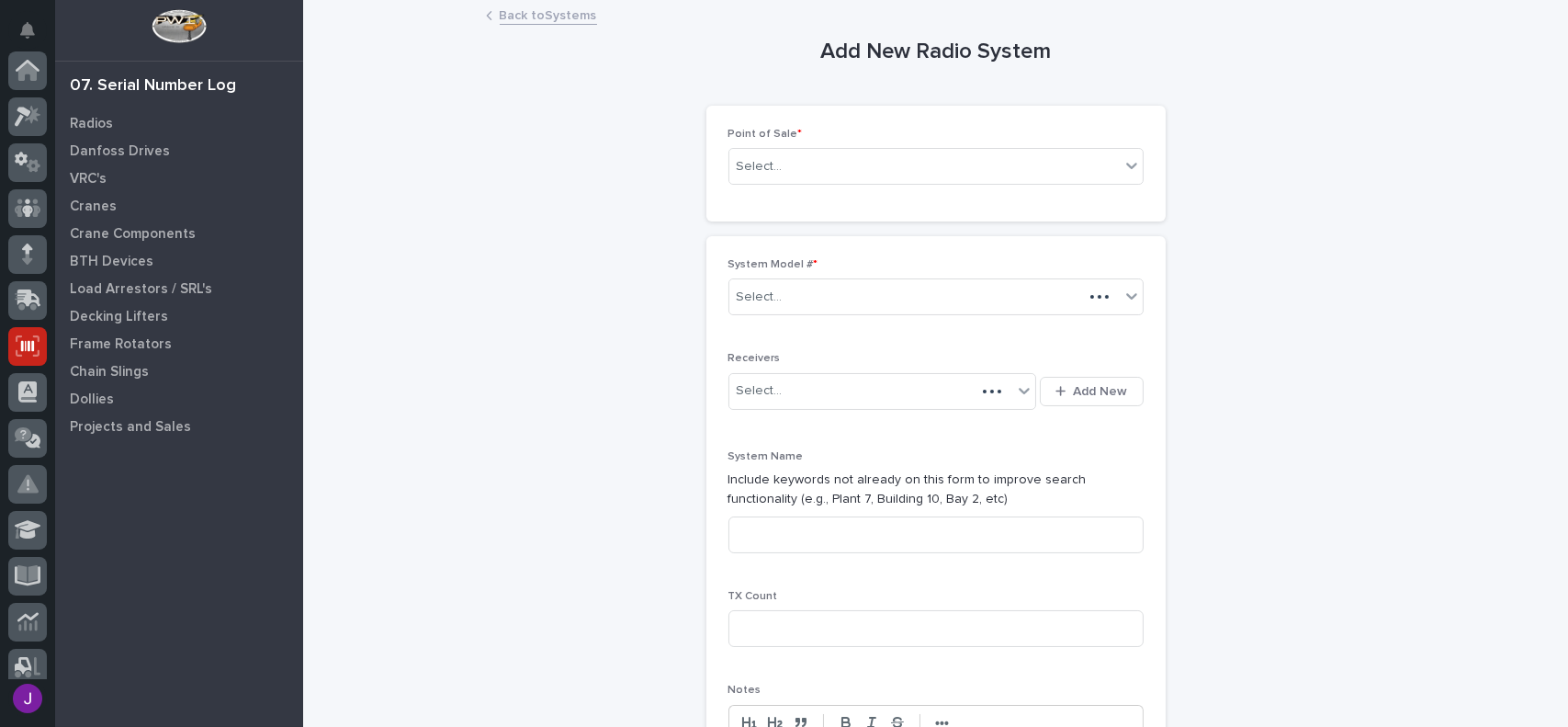
scroll to position [275, 0]
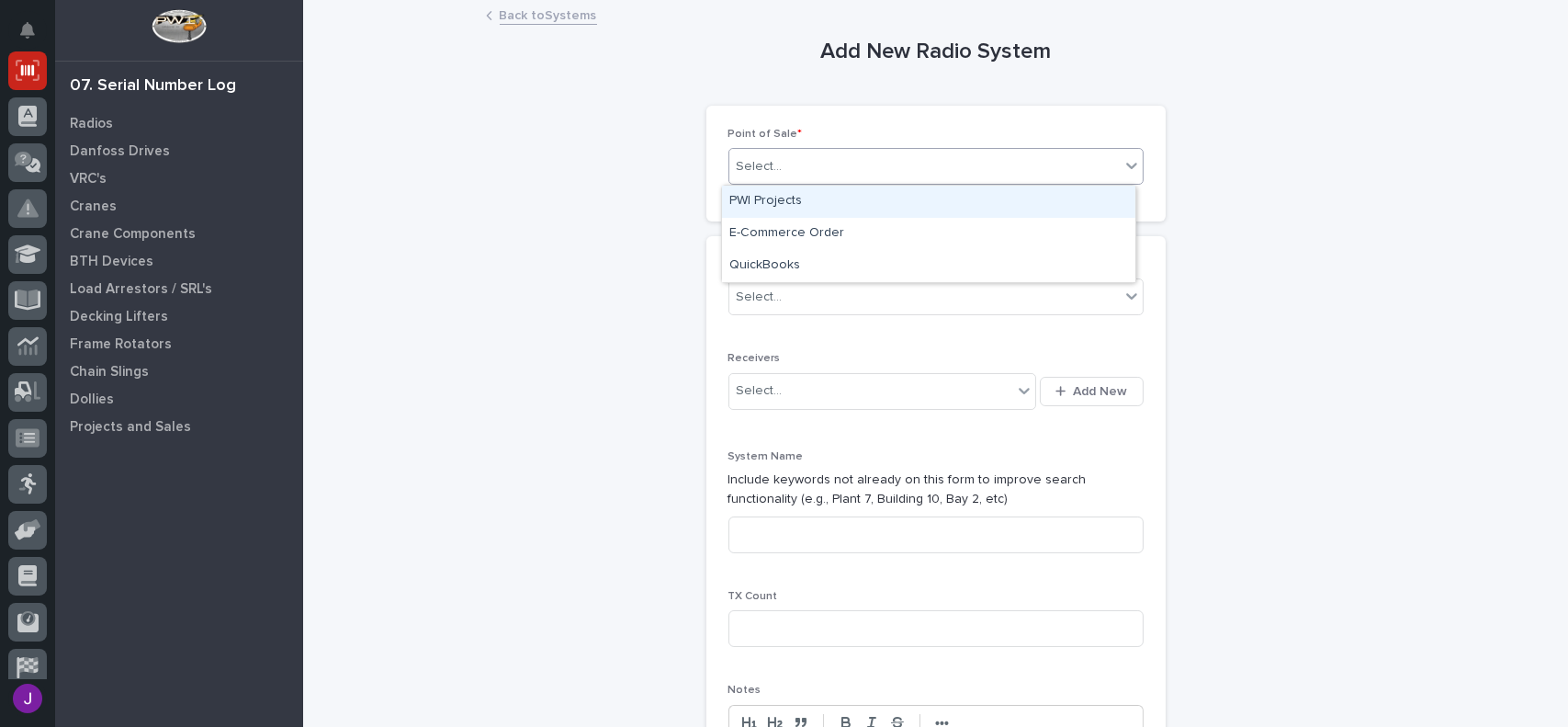
click at [838, 178] on div "Select..." at bounding box center [924, 166] width 390 height 30
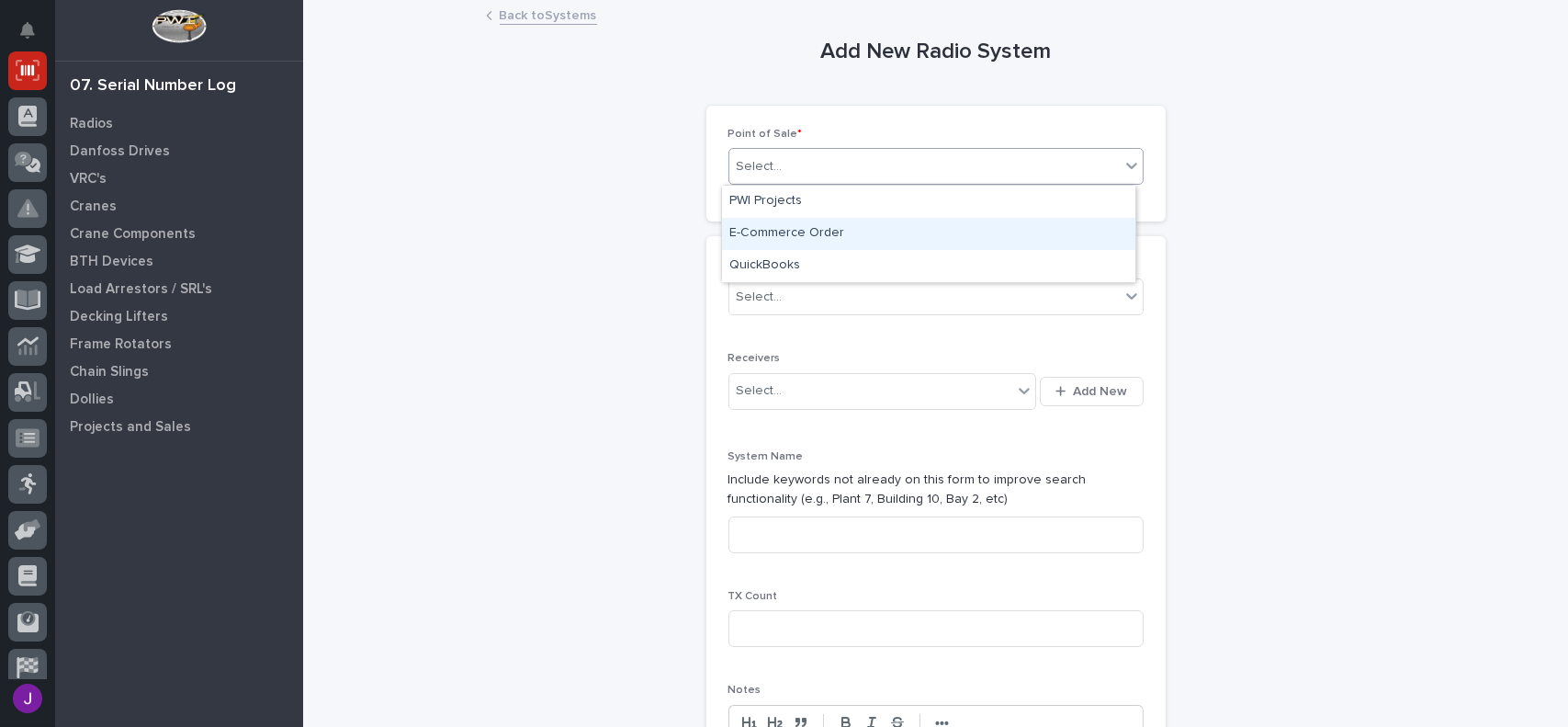
click at [823, 234] on div "E-Commerce Order" at bounding box center [929, 233] width 414 height 32
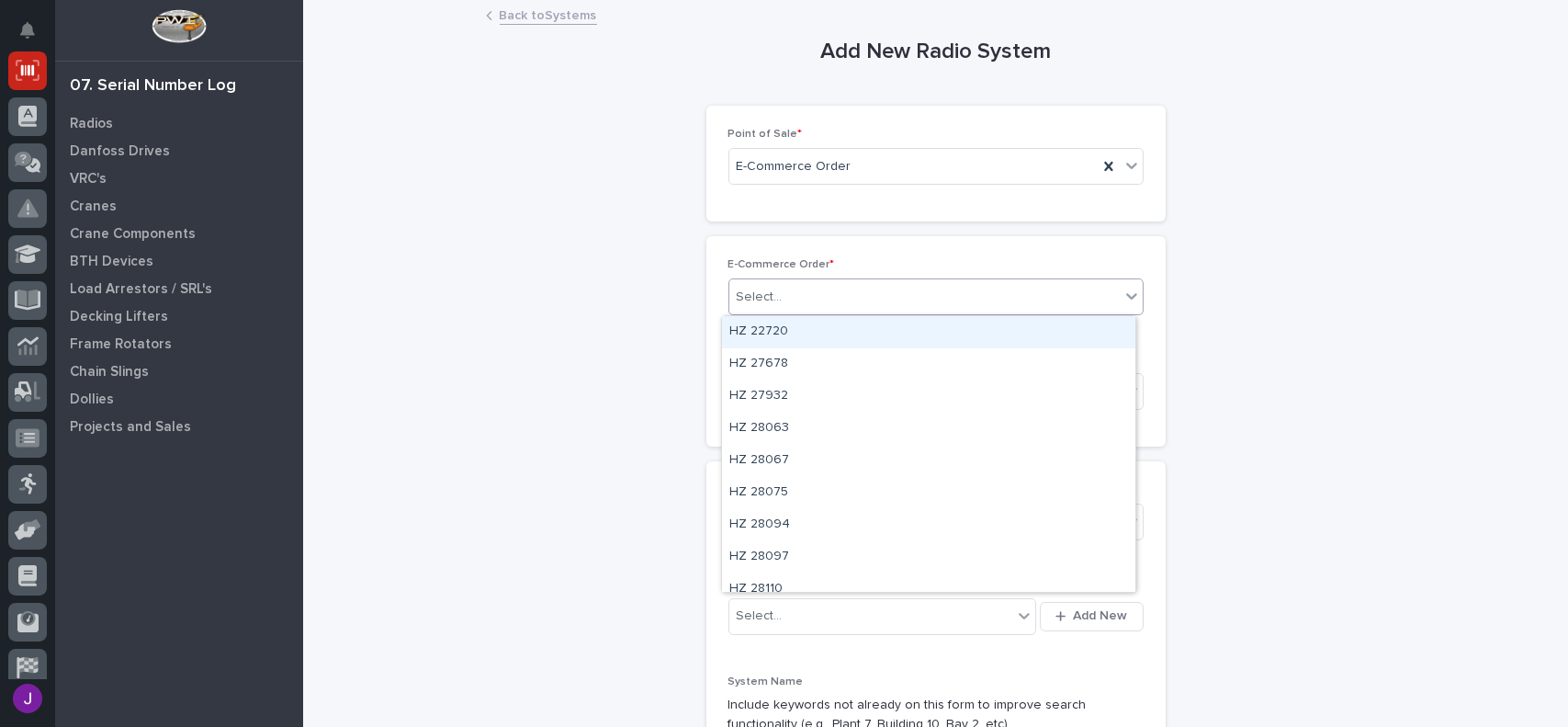
click at [795, 299] on div "Select..." at bounding box center [924, 297] width 390 height 30
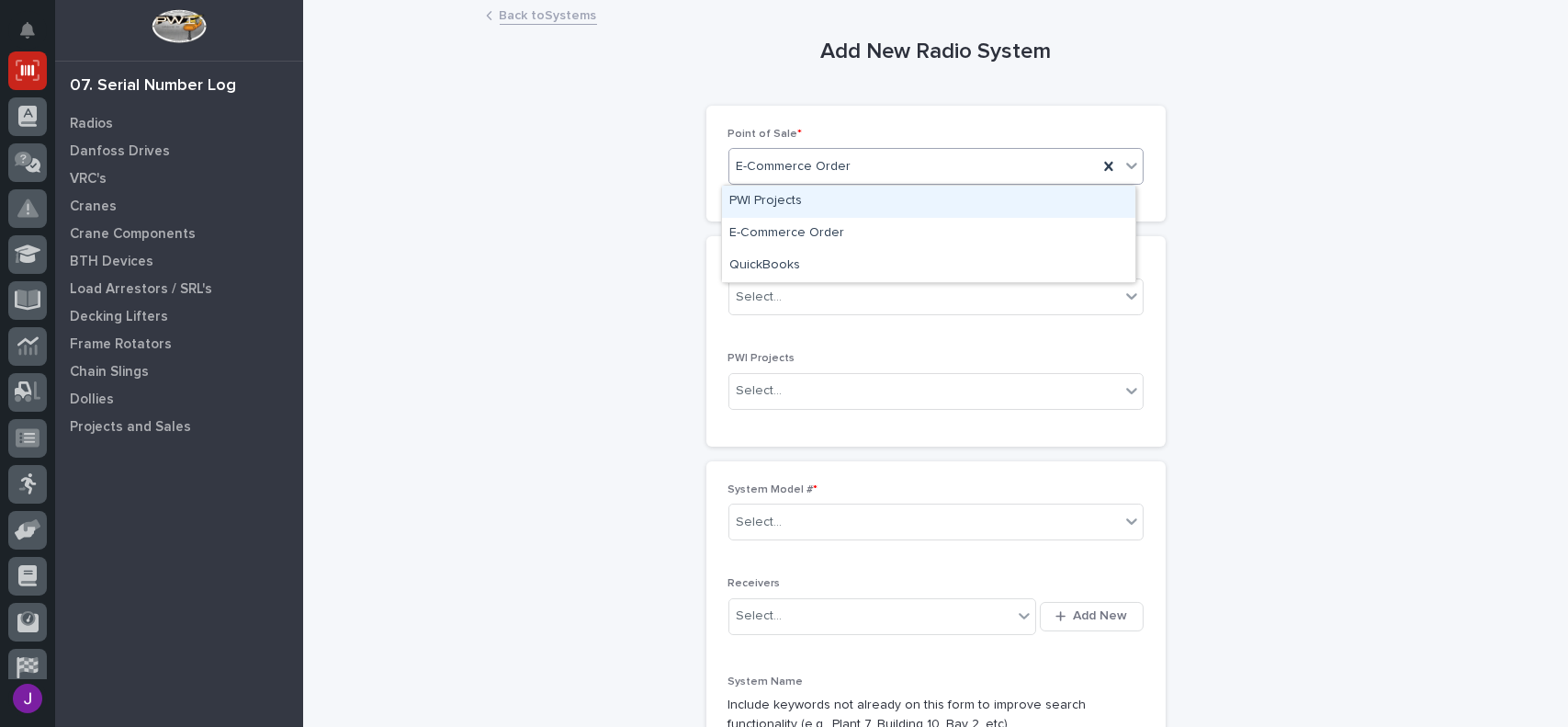
click at [854, 176] on div "E-Commerce Order" at bounding box center [912, 166] width 368 height 30
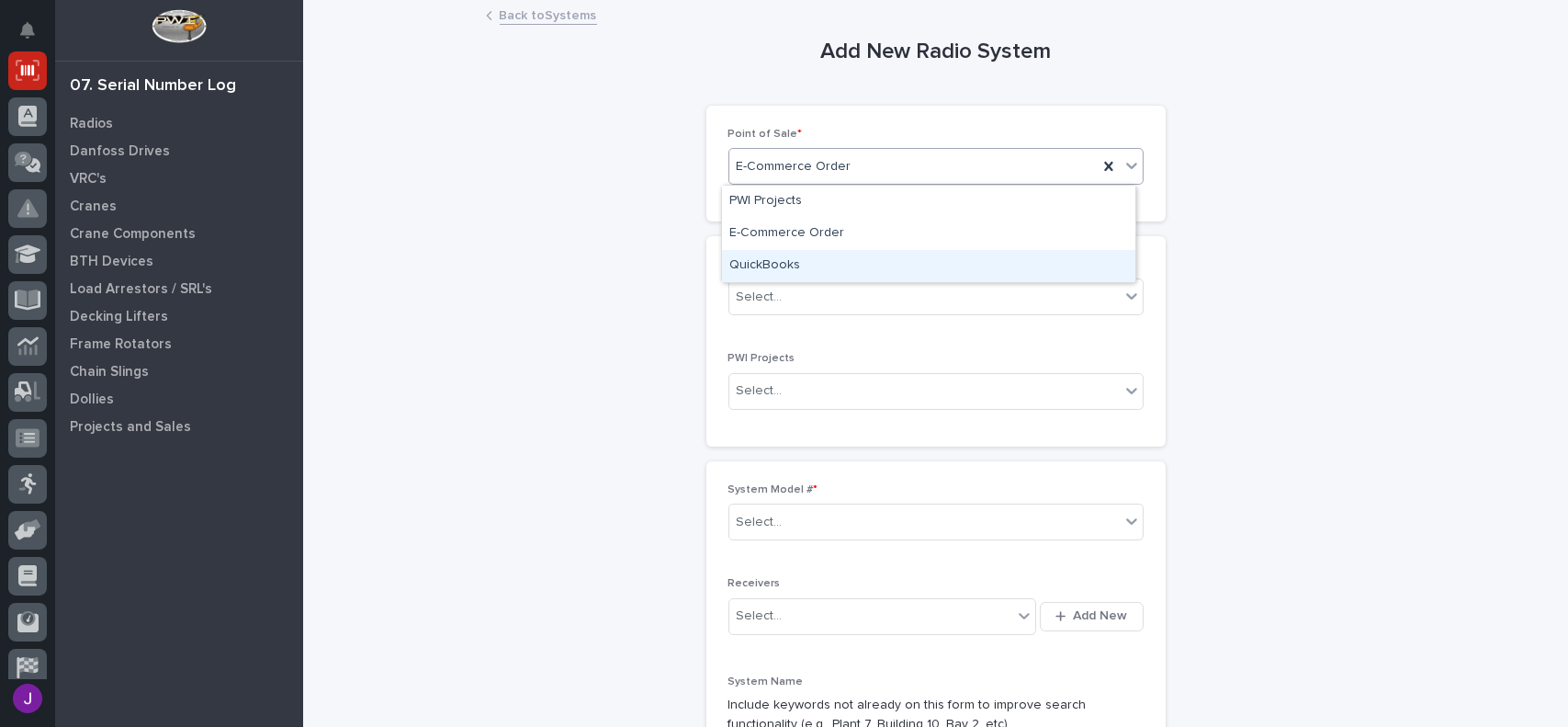
click at [809, 270] on div "QuickBooks" at bounding box center [929, 265] width 414 height 32
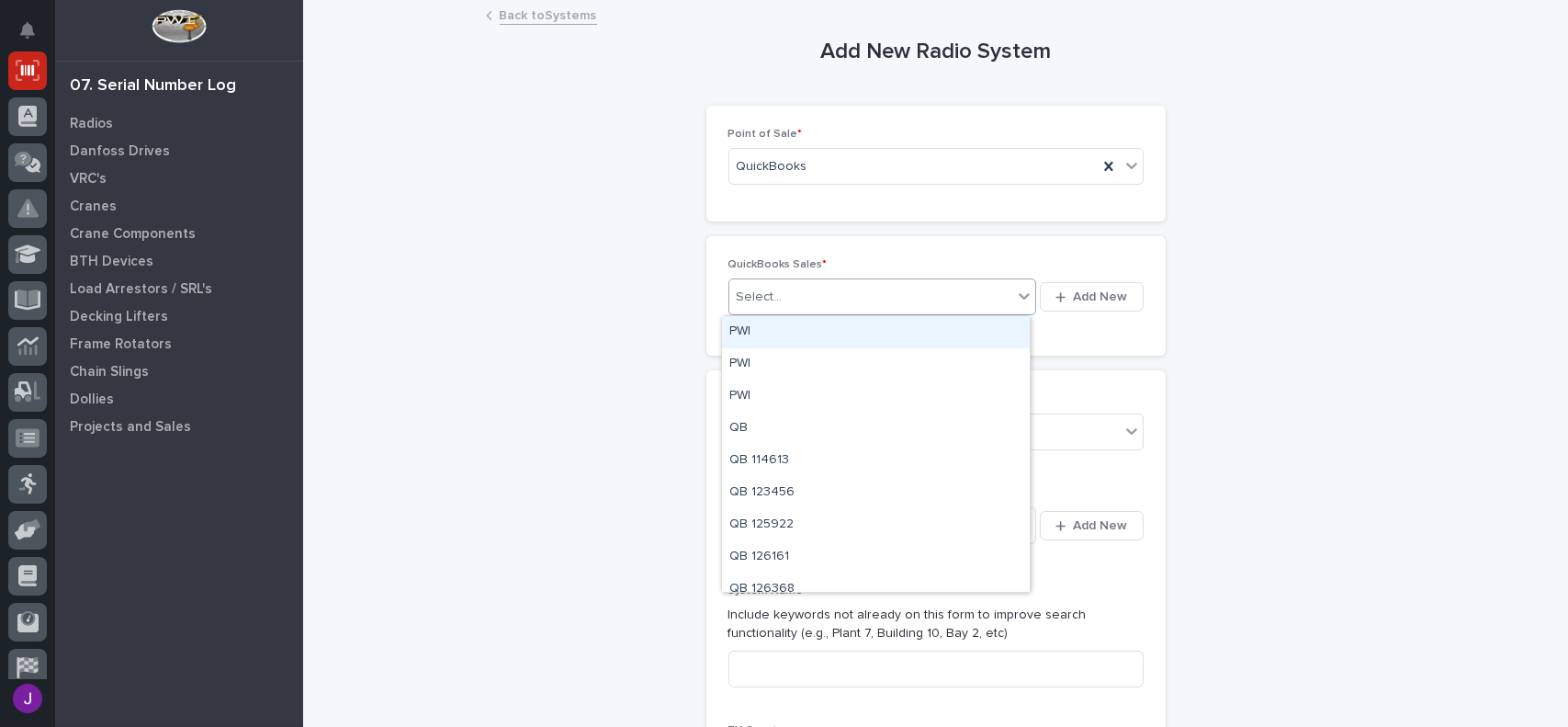
click at [779, 291] on div "Select..." at bounding box center [870, 297] width 284 height 30
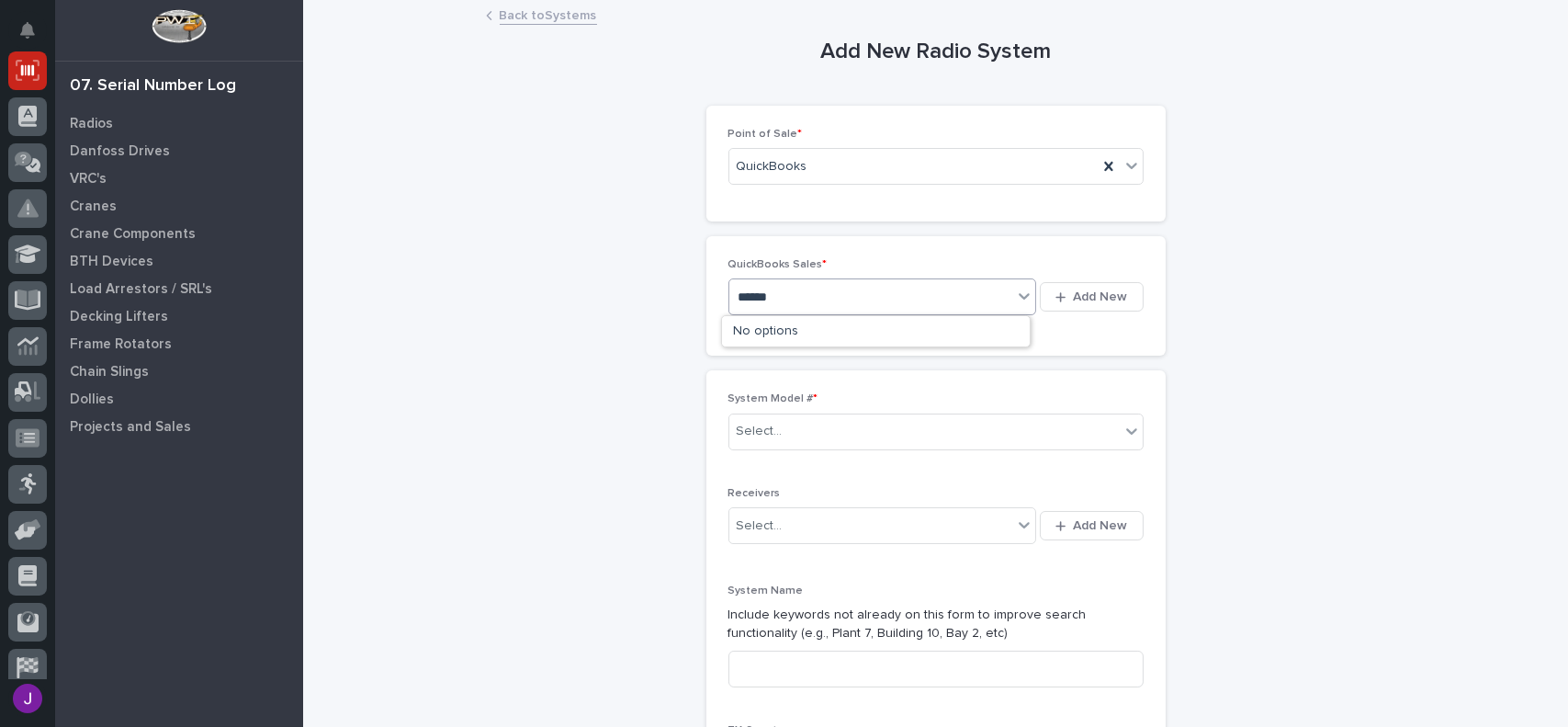
type input "******"
